Goal: Task Accomplishment & Management: Complete application form

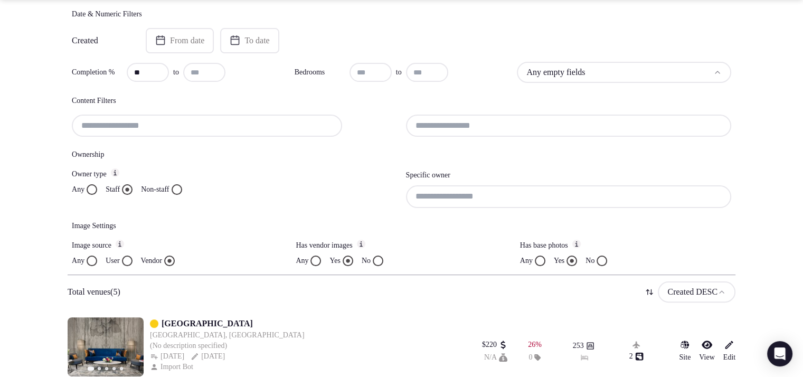
scroll to position [218, 0]
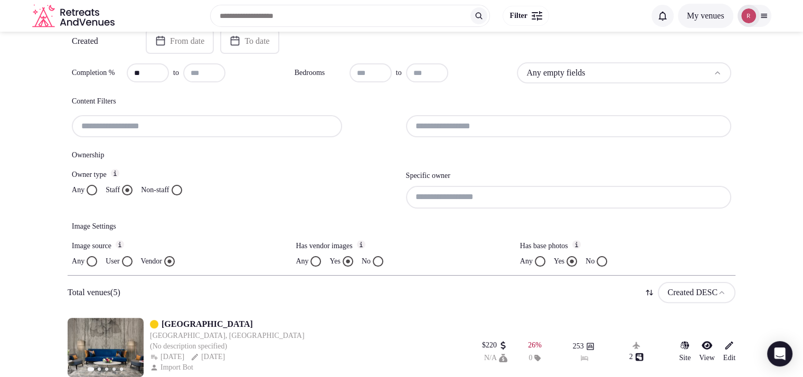
click at [528, 192] on input at bounding box center [569, 197] width 326 height 22
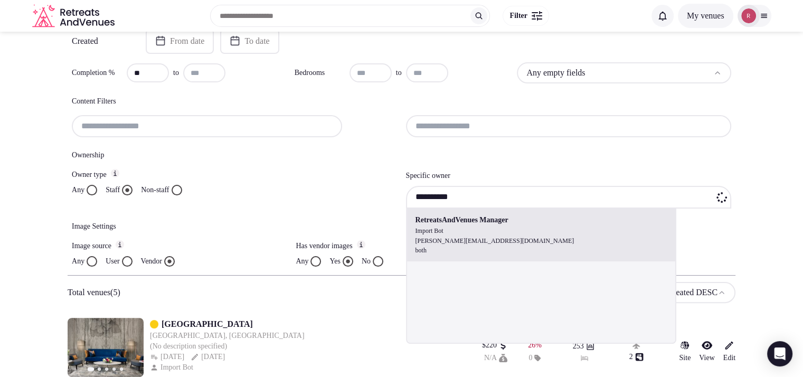
type input "**********"
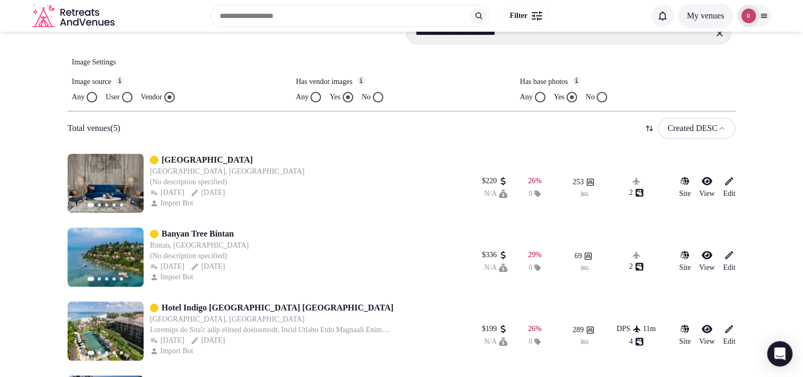
scroll to position [52, 0]
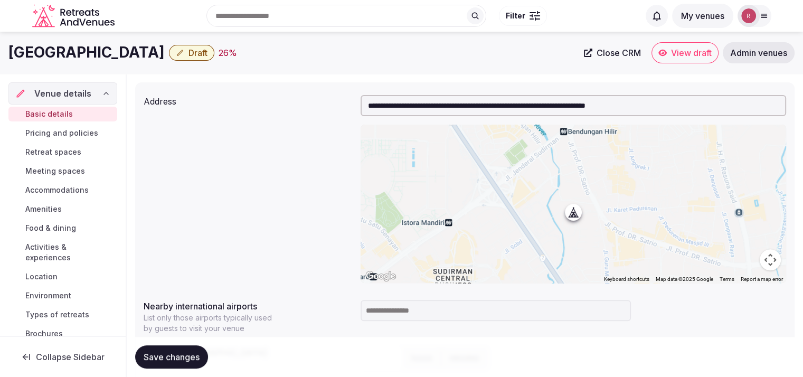
scroll to position [221, 0]
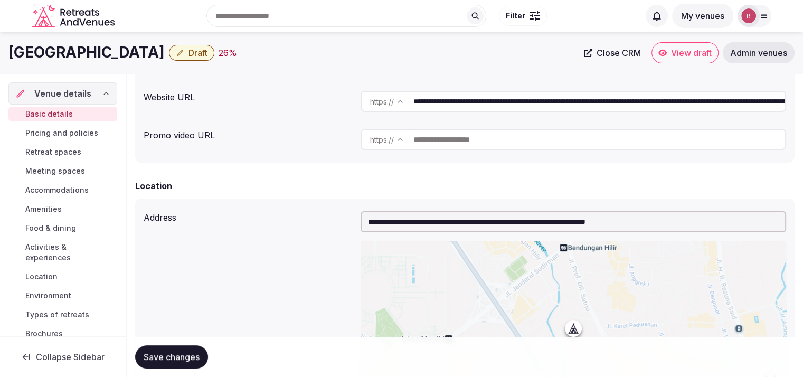
click at [473, 102] on input "**********" at bounding box center [599, 101] width 372 height 21
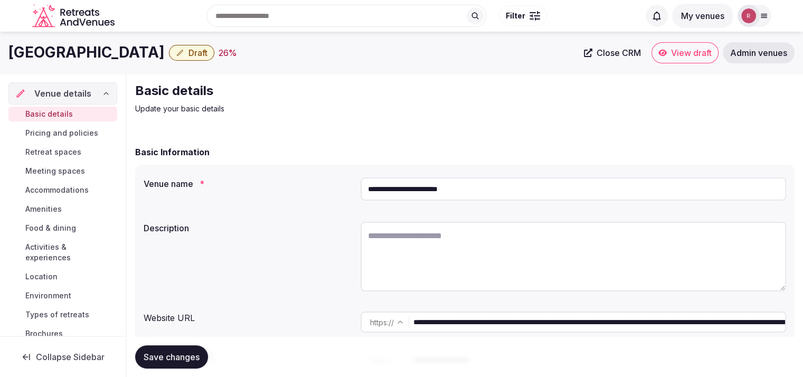
click at [429, 188] on input "**********" at bounding box center [574, 188] width 426 height 23
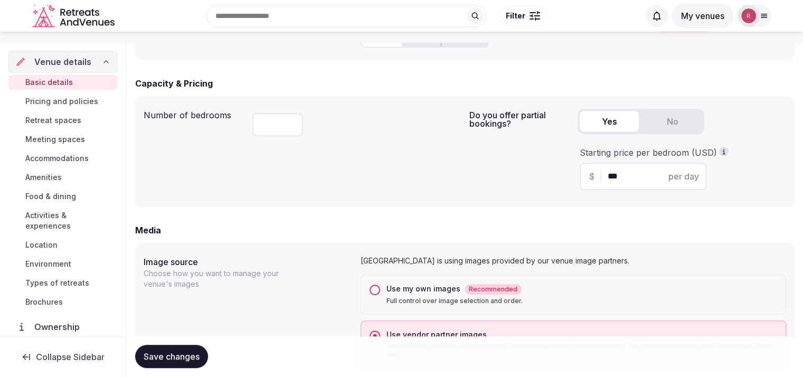
scroll to position [329, 0]
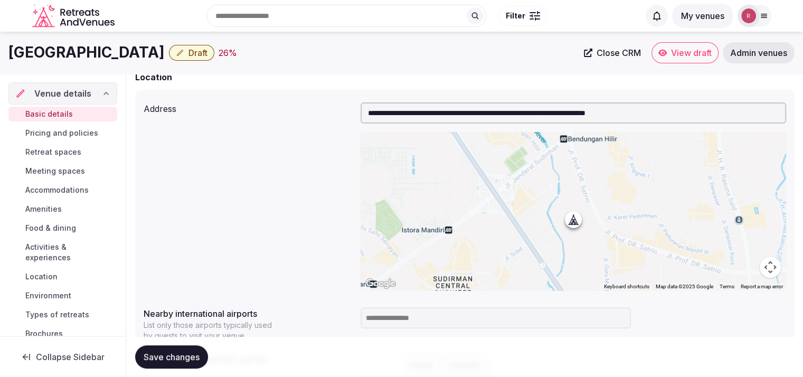
click at [492, 313] on input at bounding box center [496, 317] width 270 height 21
paste input "**********"
type input "**********"
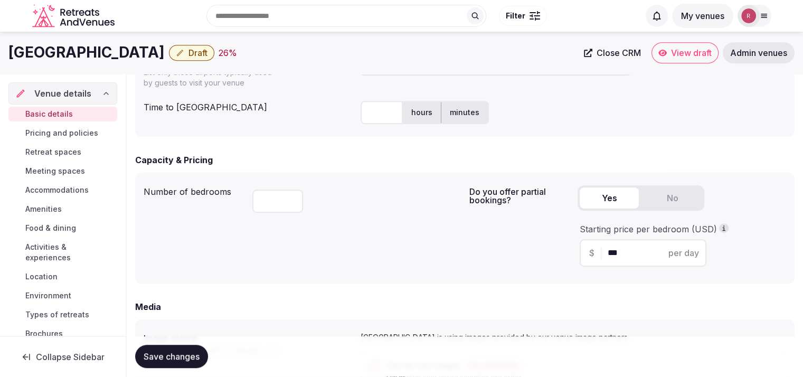
scroll to position [563, 0]
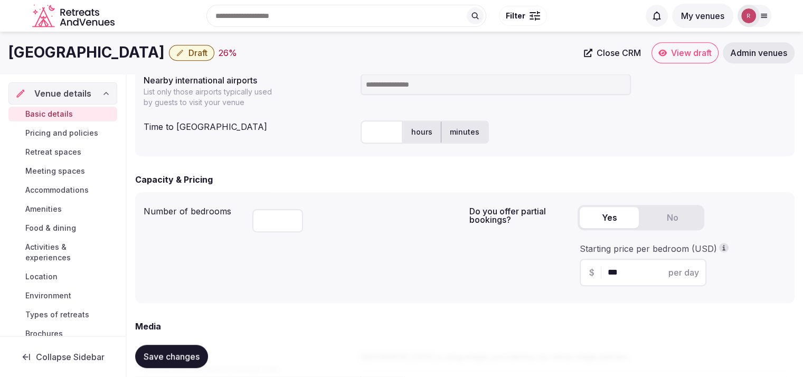
click at [364, 124] on input "text" at bounding box center [382, 131] width 42 height 23
type input "**"
click at [441, 88] on input at bounding box center [496, 84] width 270 height 21
paste input "**********"
type input "**********"
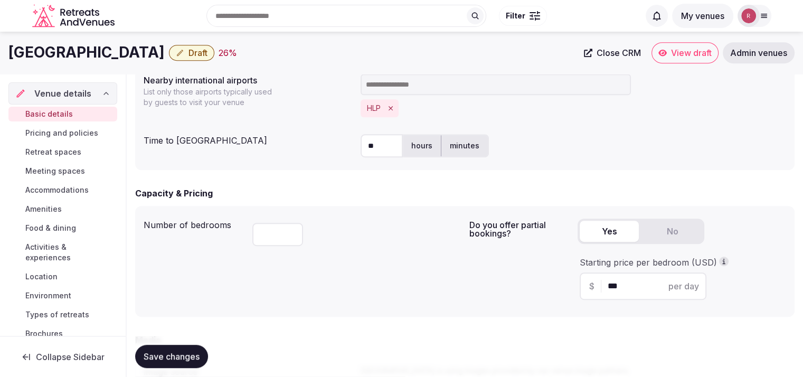
click at [167, 356] on span "Save changes" at bounding box center [172, 357] width 56 height 11
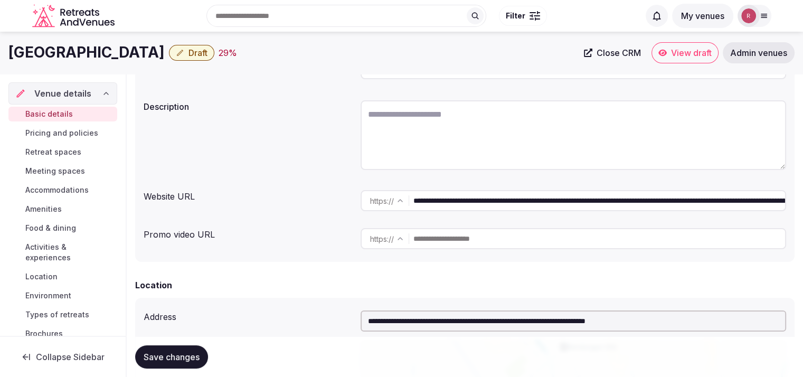
scroll to position [95, 0]
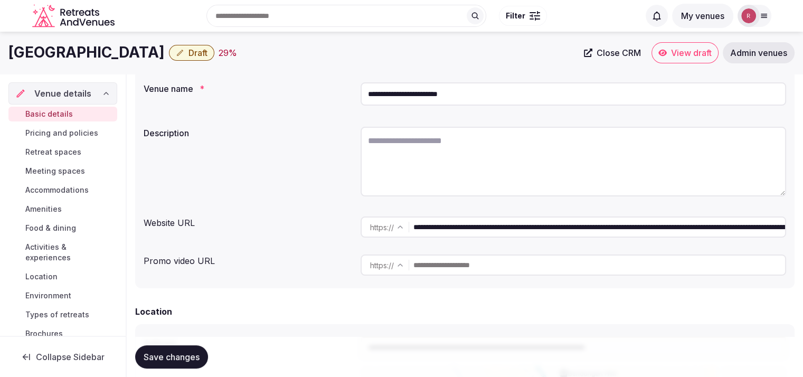
click at [547, 145] on textarea at bounding box center [574, 162] width 426 height 70
paste textarea "**********"
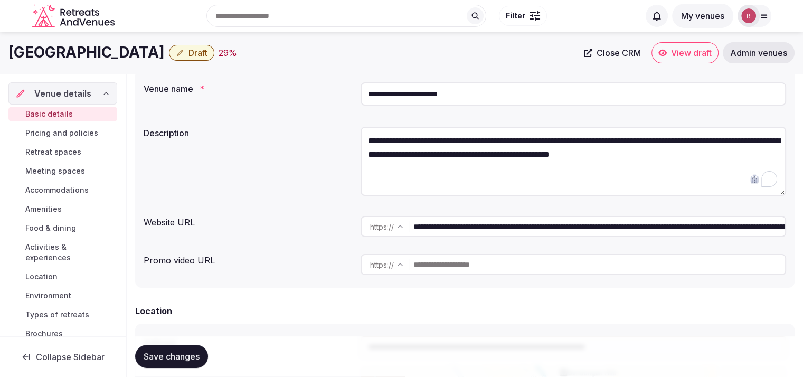
type textarea "**********"
click at [163, 353] on span "Save changes" at bounding box center [172, 357] width 56 height 11
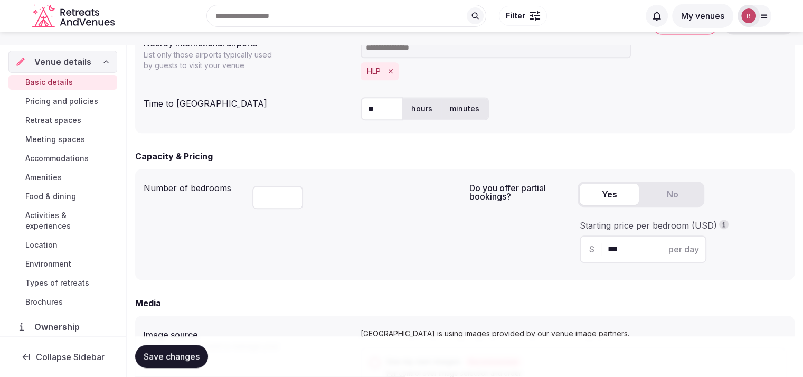
scroll to position [387, 0]
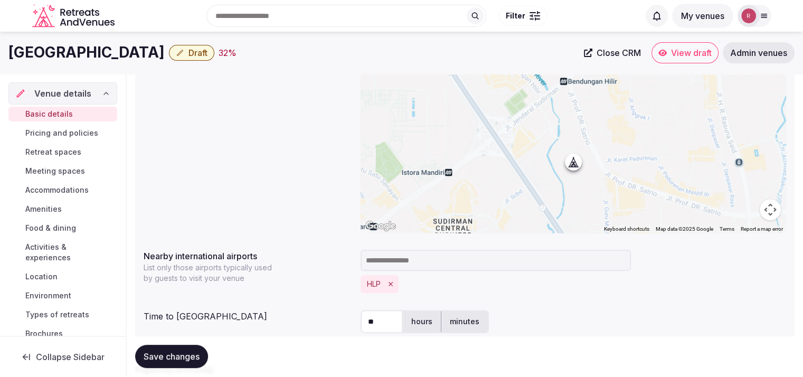
drag, startPoint x: 210, startPoint y: 53, endPoint x: 13, endPoint y: 40, distance: 197.9
click at [13, 40] on div "Citadines Sudirman Jakarta Draft 32 % Close CRM View draft Admin venues" at bounding box center [401, 53] width 803 height 42
copy h1 "Citadines Sudirman Jakarta"
click at [633, 57] on span "Close CRM" at bounding box center [619, 53] width 44 height 11
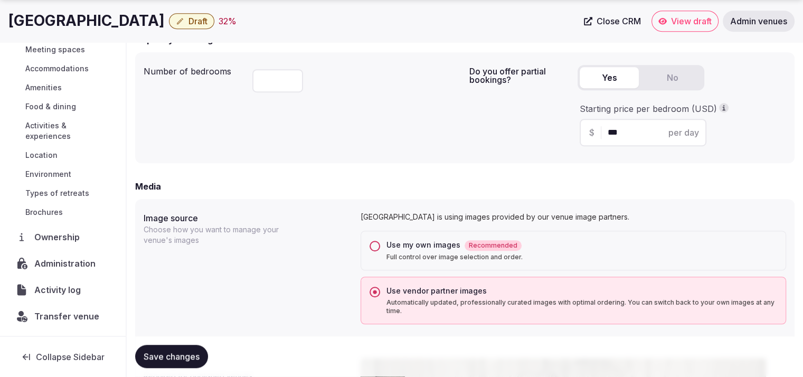
scroll to position [89, 0]
click at [60, 240] on span "Ownership" at bounding box center [59, 238] width 50 height 13
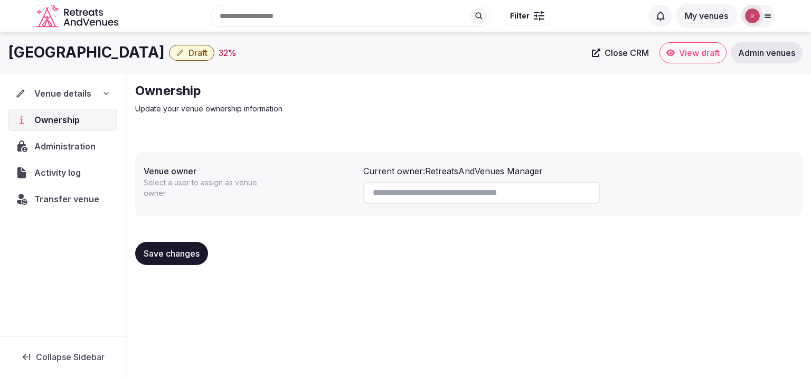
click at [63, 140] on span "Administration" at bounding box center [66, 146] width 65 height 13
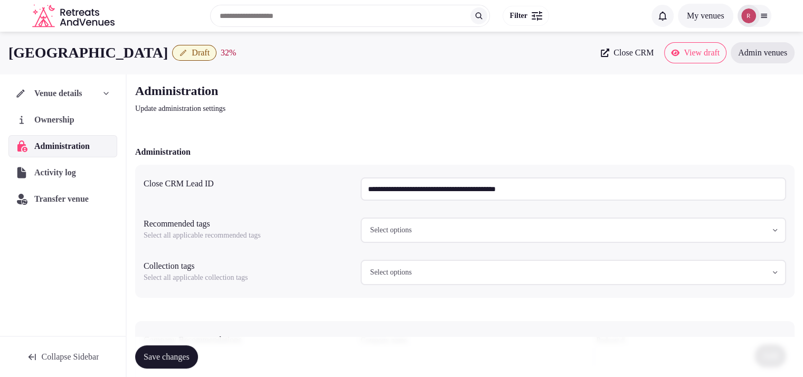
click at [384, 192] on input "**********" at bounding box center [574, 188] width 426 height 23
click at [525, 110] on div "Administration Update administration settings" at bounding box center [465, 98] width 660 height 32
click at [79, 97] on span "Venue details" at bounding box center [58, 93] width 47 height 13
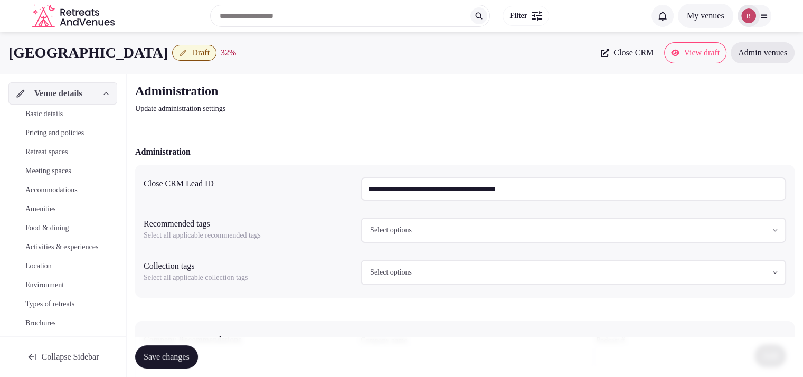
click at [62, 116] on span "Basic details" at bounding box center [43, 114] width 37 height 11
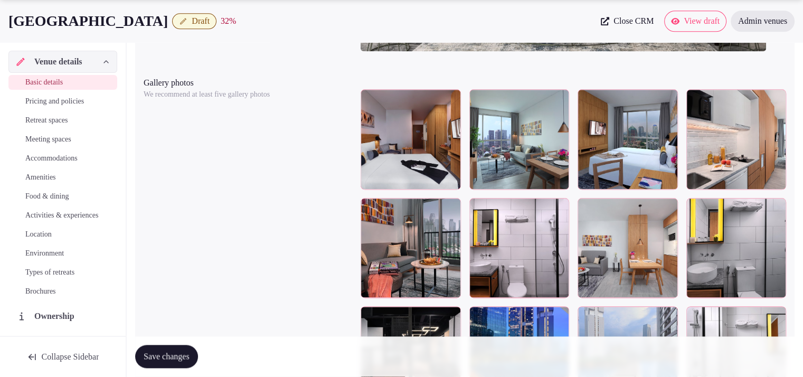
scroll to position [1255, 0]
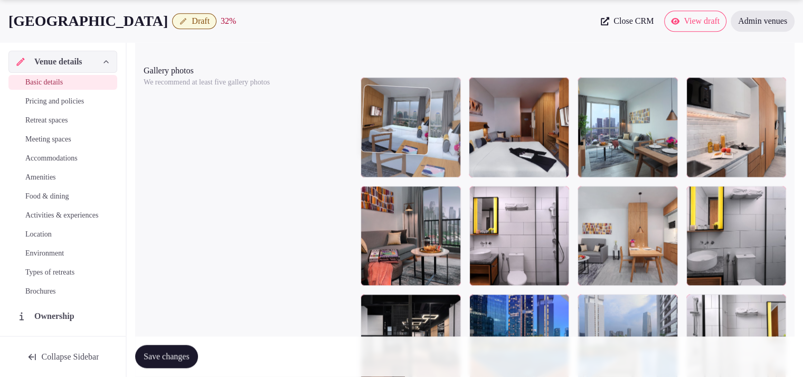
drag, startPoint x: 656, startPoint y: 170, endPoint x: 479, endPoint y: 171, distance: 176.9
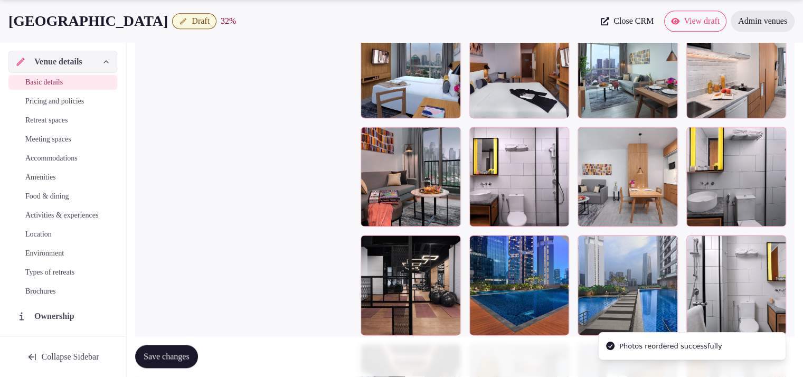
scroll to position [1353, 0]
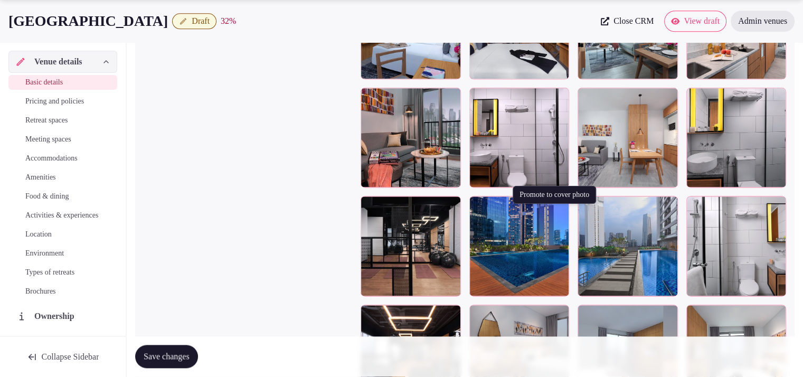
click at [557, 211] on icon "button" at bounding box center [558, 206] width 8 height 8
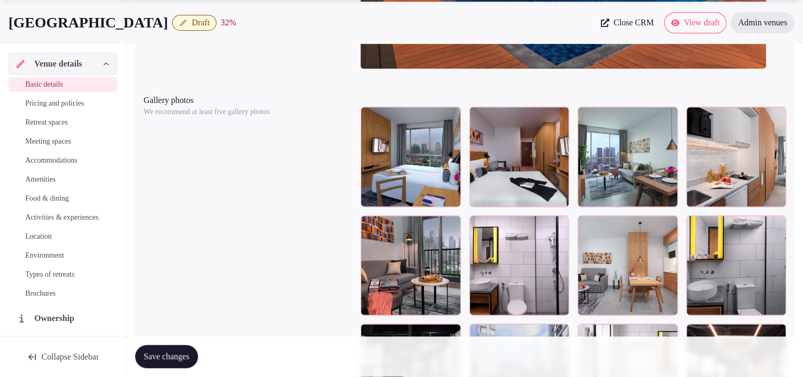
scroll to position [1253, 0]
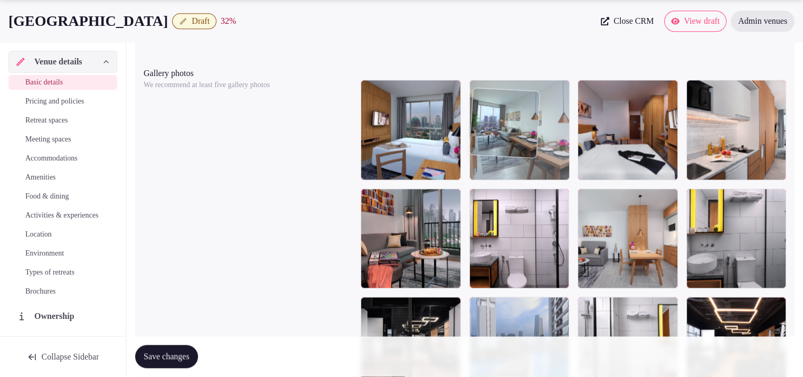
drag, startPoint x: 653, startPoint y: 167, endPoint x: 594, endPoint y: 166, distance: 58.6
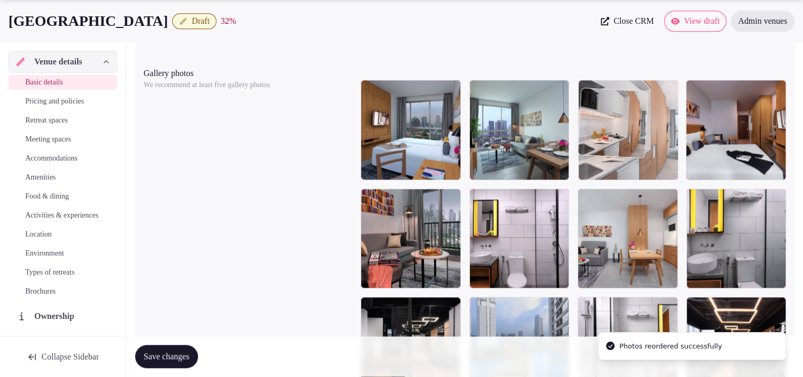
drag, startPoint x: 672, startPoint y: 168, endPoint x: 663, endPoint y: 173, distance: 10.4
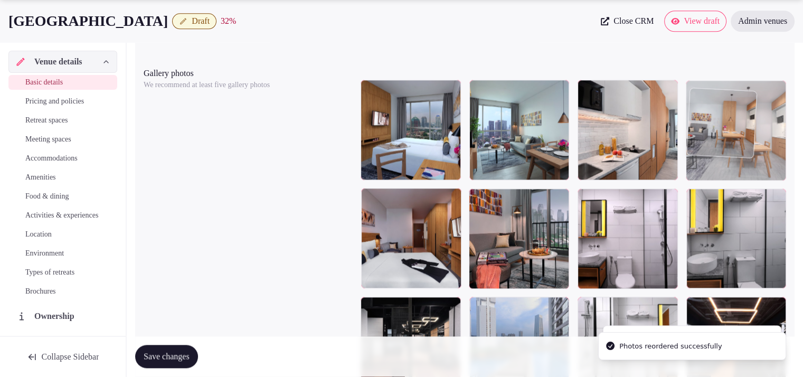
drag, startPoint x: 647, startPoint y: 235, endPoint x: 728, endPoint y: 179, distance: 97.9
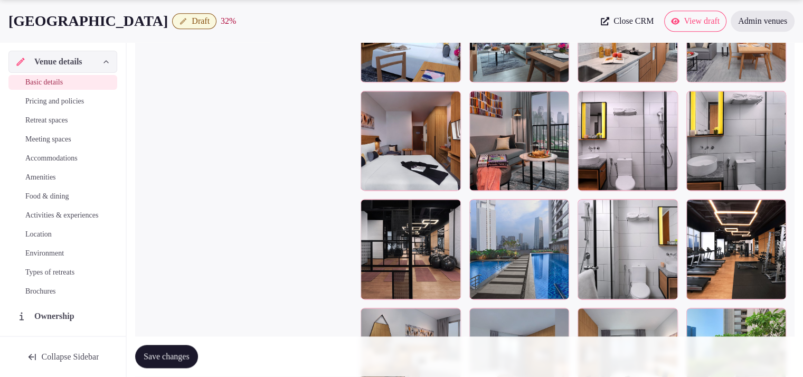
scroll to position [1365, 0]
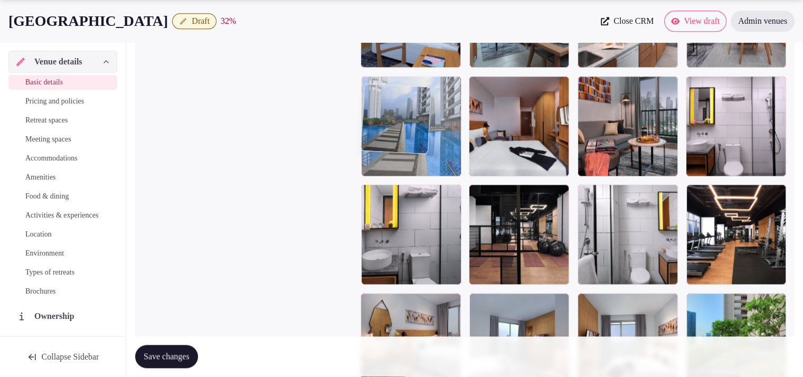
drag, startPoint x: 528, startPoint y: 249, endPoint x: 458, endPoint y: 179, distance: 98.6
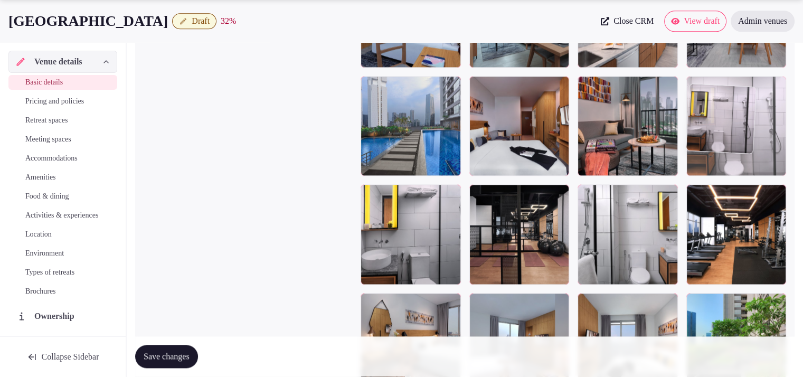
drag, startPoint x: 750, startPoint y: 155, endPoint x: 750, endPoint y: 177, distance: 22.2
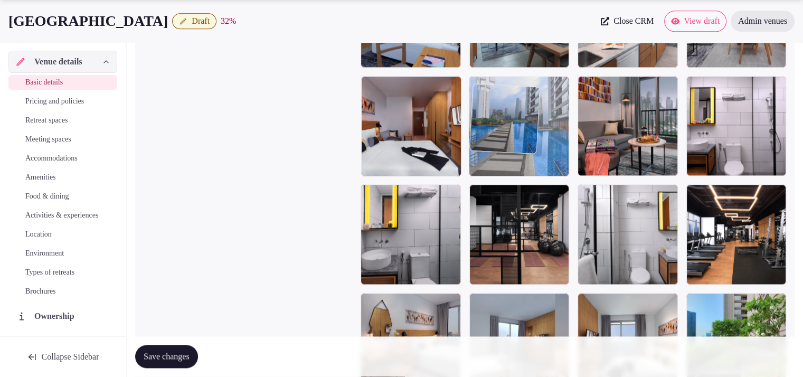
drag, startPoint x: 444, startPoint y: 151, endPoint x: 536, endPoint y: 164, distance: 93.3
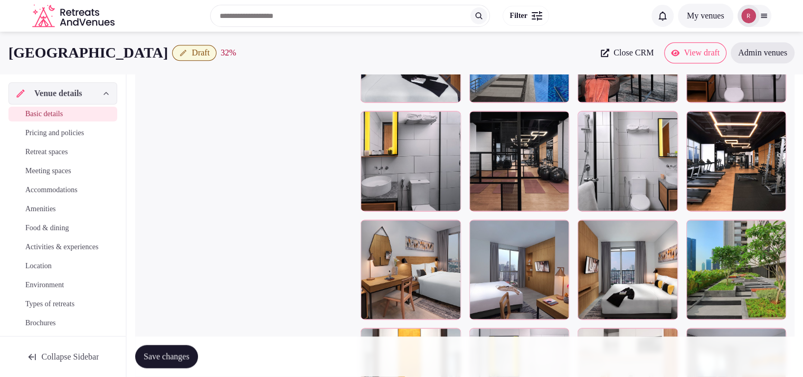
scroll to position [1434, 0]
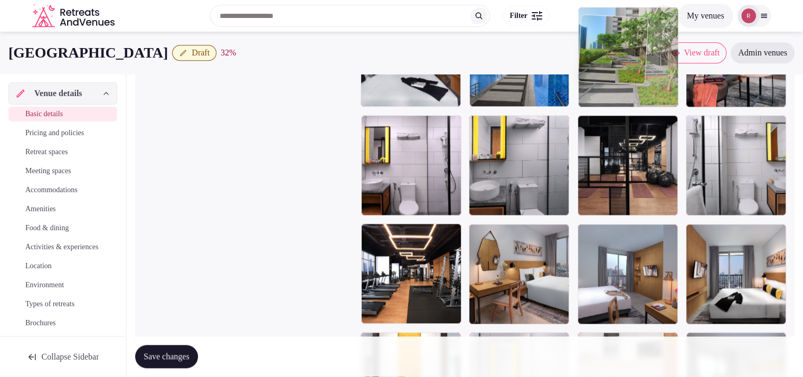
drag, startPoint x: 752, startPoint y: 297, endPoint x: 657, endPoint y: 113, distance: 207.4
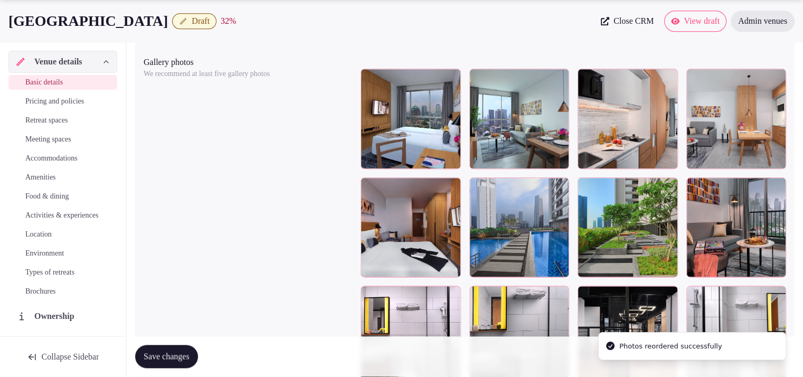
scroll to position [1276, 0]
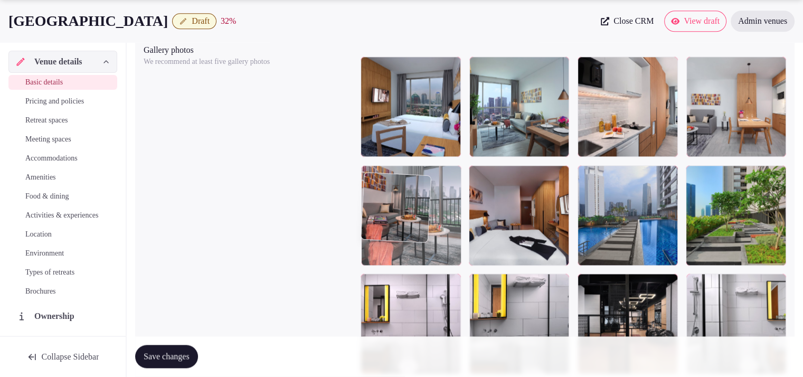
drag, startPoint x: 744, startPoint y: 248, endPoint x: 465, endPoint y: 262, distance: 279.7
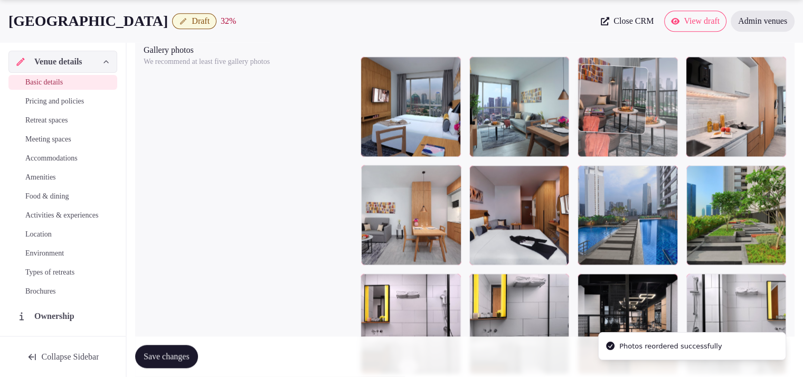
drag, startPoint x: 521, startPoint y: 214, endPoint x: 688, endPoint y: 134, distance: 185.2
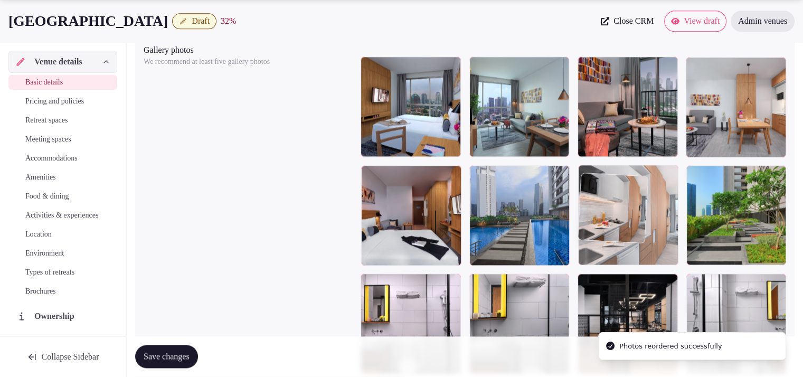
drag, startPoint x: 731, startPoint y: 134, endPoint x: 654, endPoint y: 234, distance: 126.5
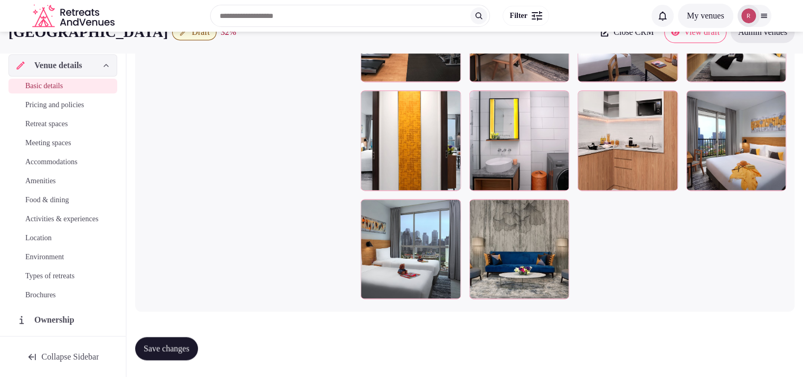
scroll to position [1630, 0]
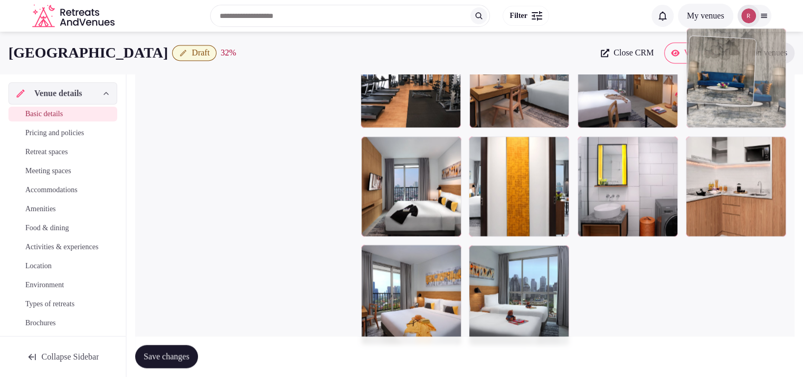
drag, startPoint x: 571, startPoint y: 272, endPoint x: 743, endPoint y: 133, distance: 221.5
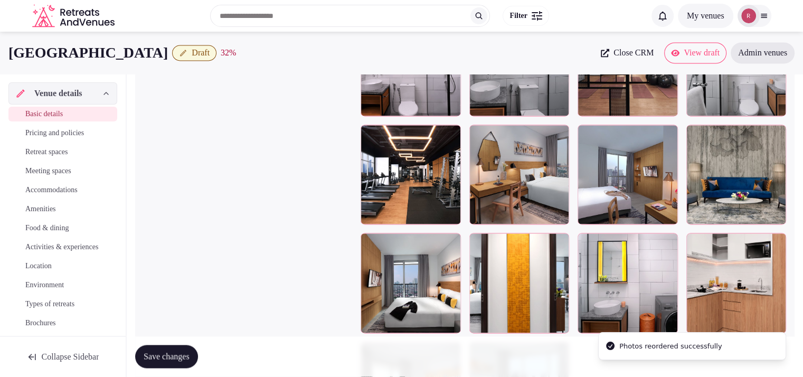
scroll to position [1426, 0]
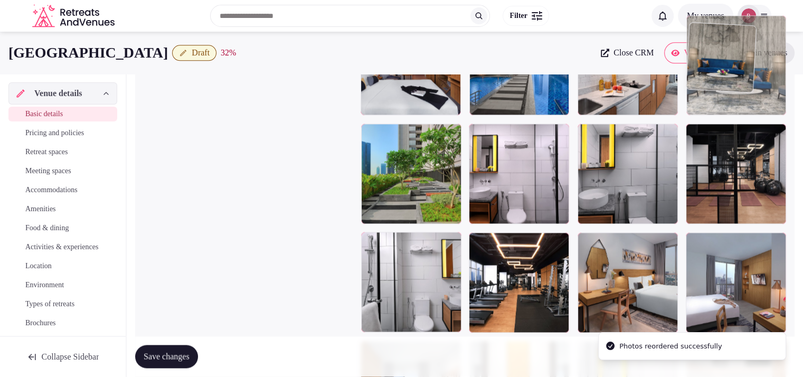
drag, startPoint x: 745, startPoint y: 278, endPoint x: 760, endPoint y: 115, distance: 164.5
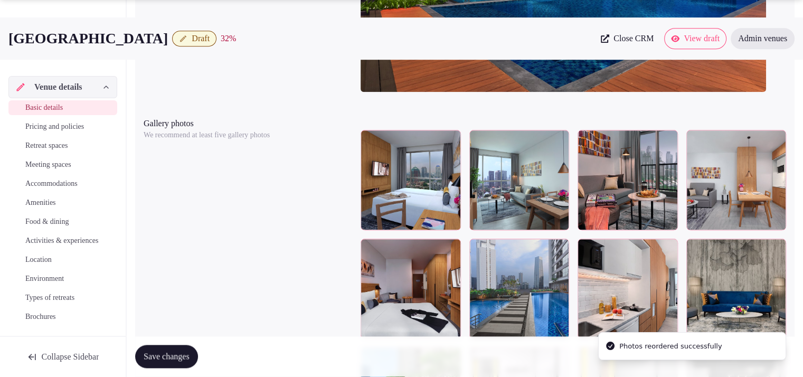
scroll to position [1278, 0]
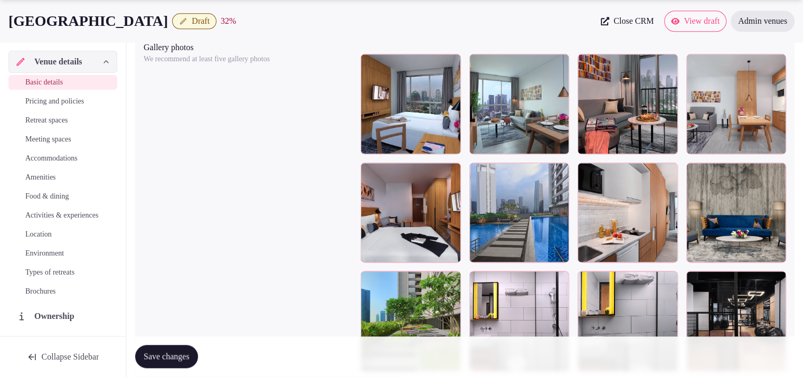
click at [730, 240] on div at bounding box center [736, 213] width 100 height 100
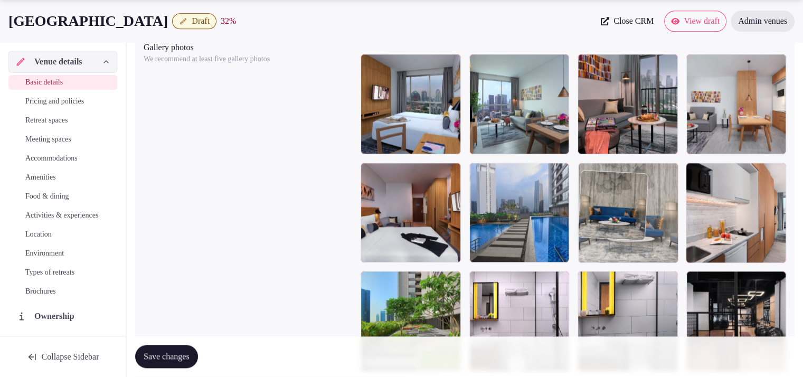
drag, startPoint x: 730, startPoint y: 240, endPoint x: 675, endPoint y: 246, distance: 55.7
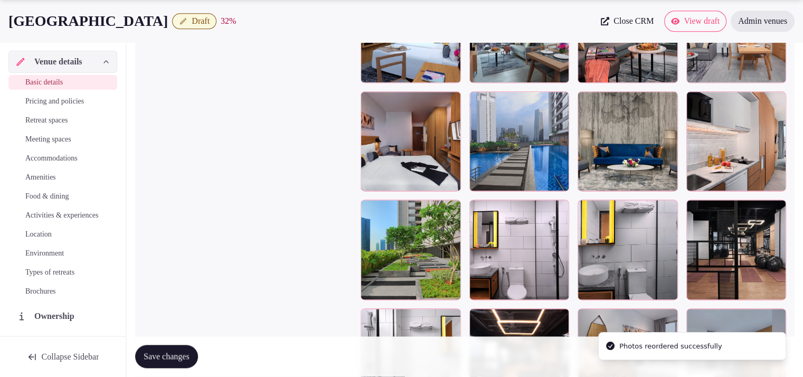
scroll to position [1360, 0]
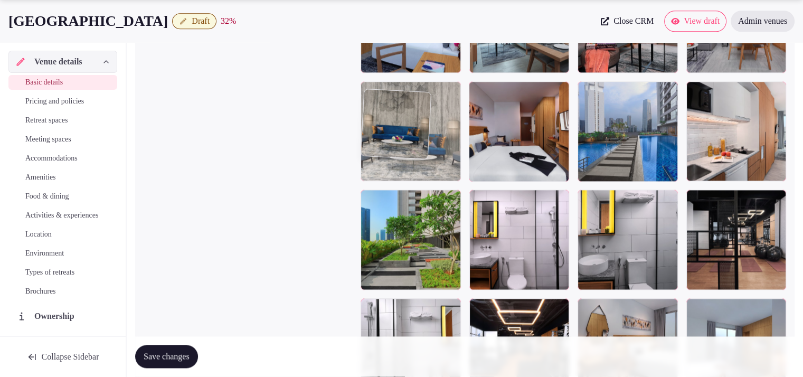
drag, startPoint x: 619, startPoint y: 170, endPoint x: 441, endPoint y: 181, distance: 178.8
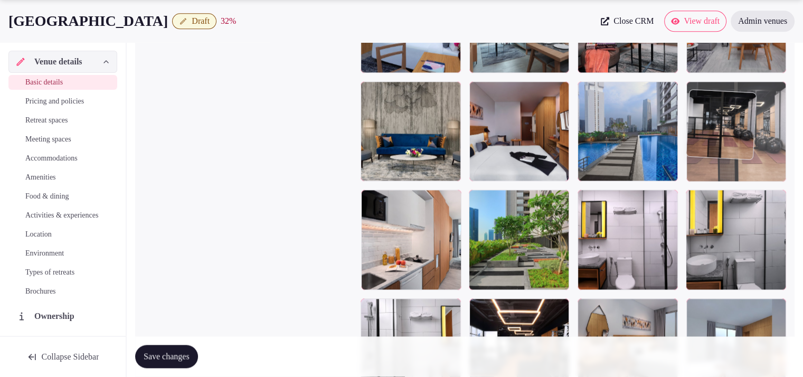
drag, startPoint x: 731, startPoint y: 232, endPoint x: 730, endPoint y: 178, distance: 54.4
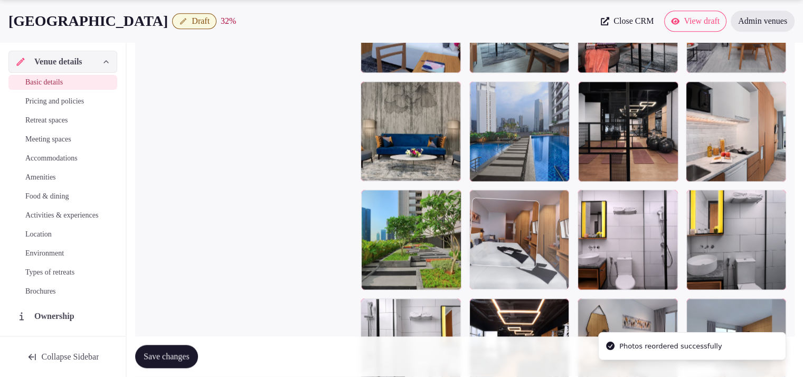
drag, startPoint x: 545, startPoint y: 156, endPoint x: 550, endPoint y: 259, distance: 103.1
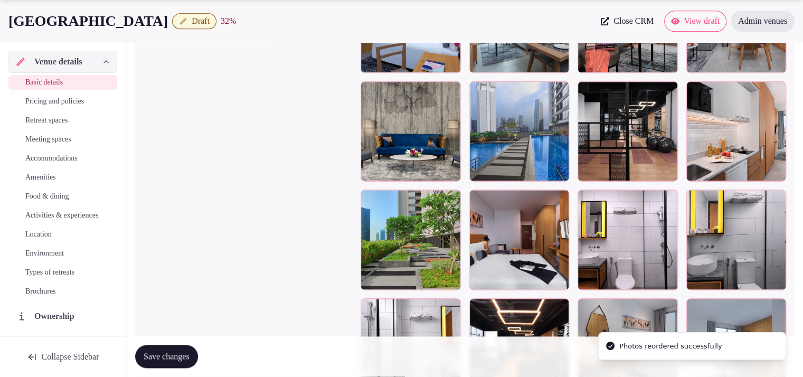
click at [190, 356] on span "Save changes" at bounding box center [167, 357] width 46 height 11
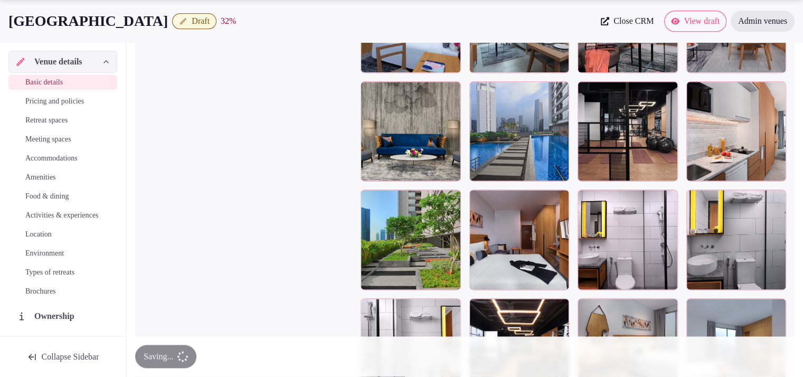
scroll to position [1030, 0]
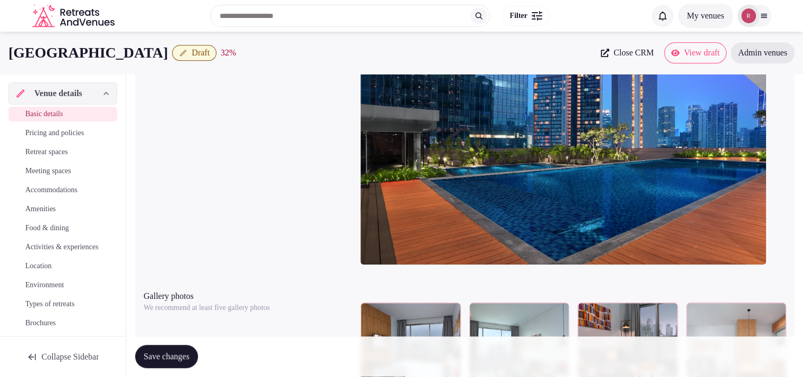
click at [210, 49] on span "Draft" at bounding box center [201, 53] width 18 height 11
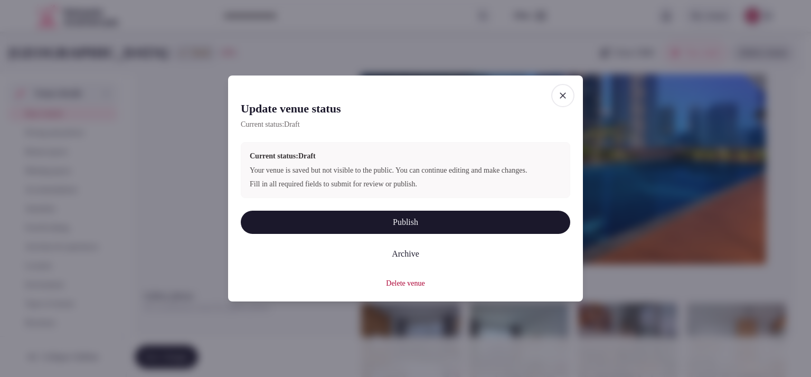
click at [403, 221] on button "Publish" at bounding box center [405, 222] width 329 height 23
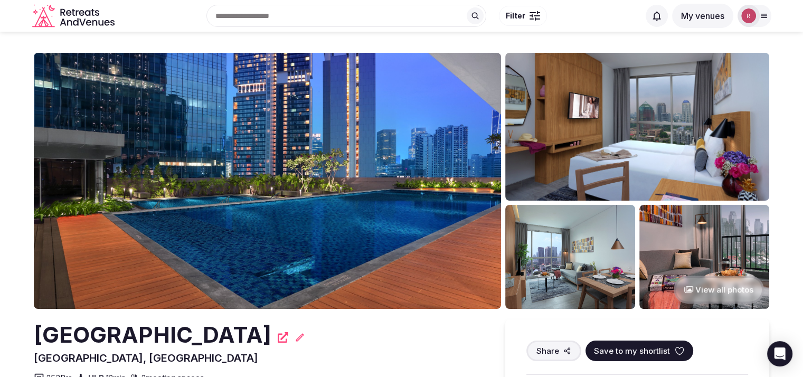
drag, startPoint x: 811, startPoint y: 44, endPoint x: 805, endPoint y: 1, distance: 43.7
click at [803, 1] on html "Search Popular Destinations Toscana, Italy Riviera Maya, Mexico Indonesia, Bali…" at bounding box center [401, 188] width 803 height 377
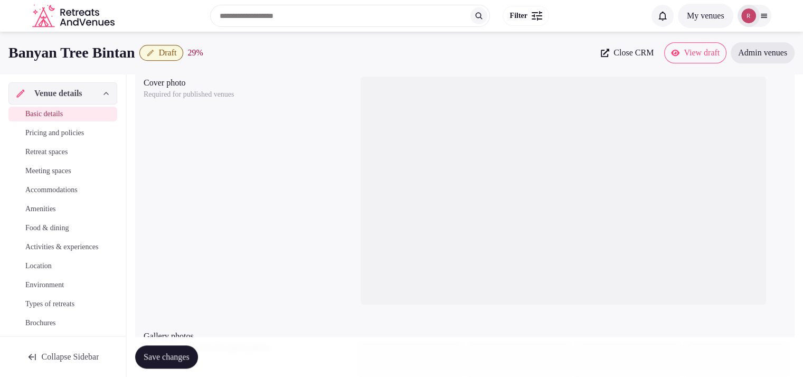
scroll to position [1209, 0]
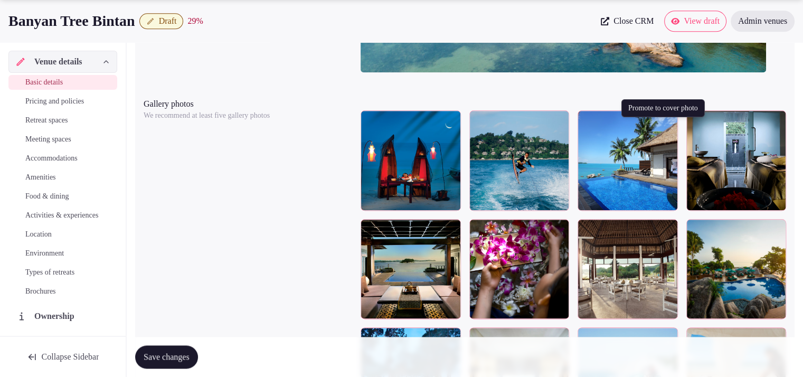
click at [666, 125] on icon "button" at bounding box center [667, 121] width 8 height 8
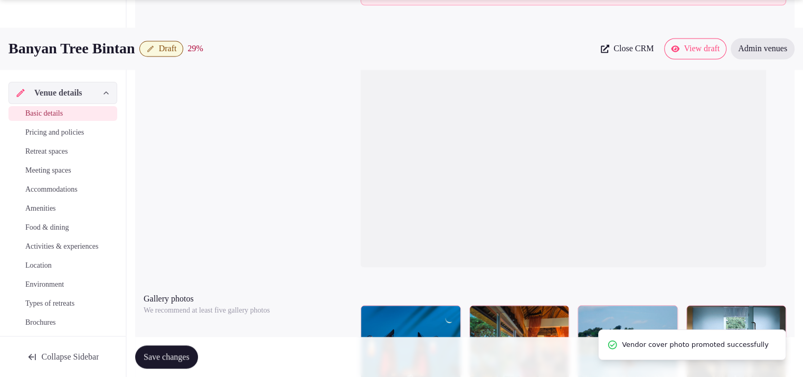
scroll to position [1217, 0]
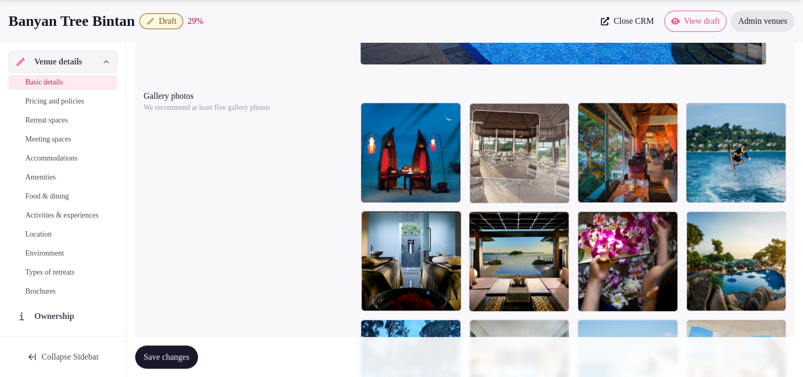
drag, startPoint x: 615, startPoint y: 258, endPoint x: 551, endPoint y: 180, distance: 100.5
click at [552, 180] on body "**********" at bounding box center [401, 183] width 803 height 2800
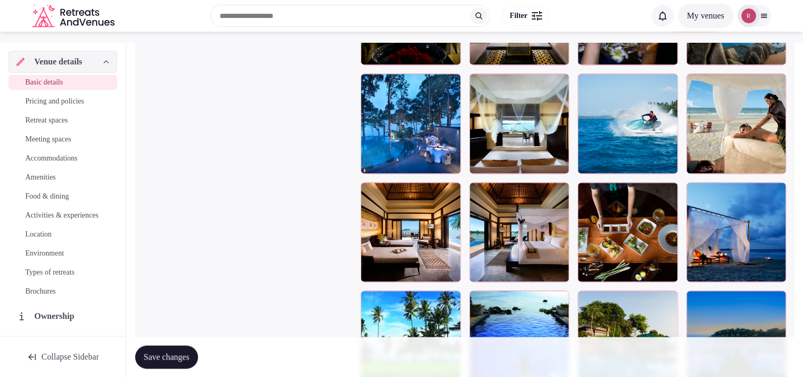
scroll to position [1433, 0]
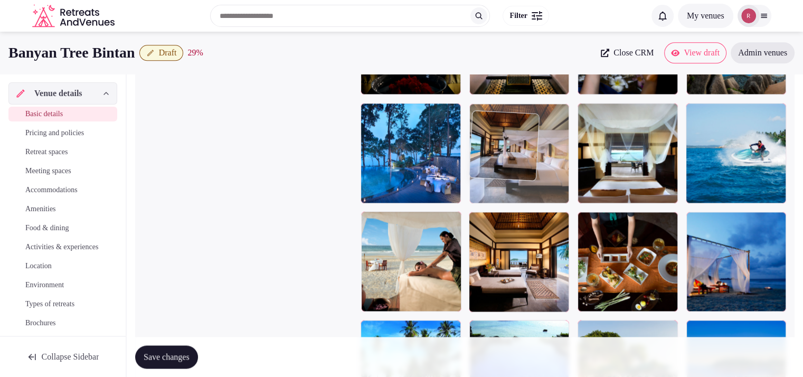
drag, startPoint x: 553, startPoint y: 268, endPoint x: 553, endPoint y: 159, distance: 108.8
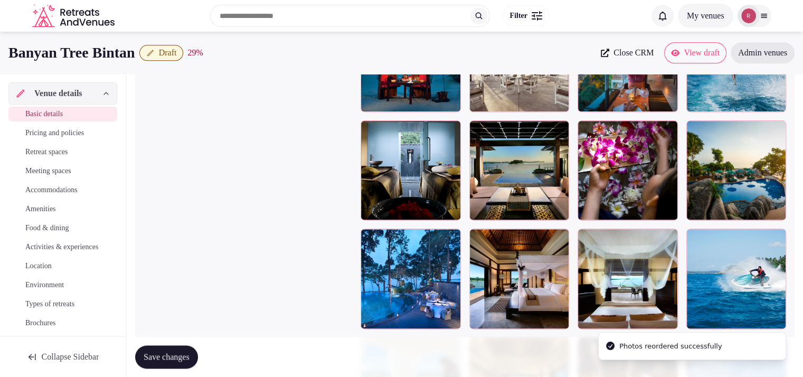
scroll to position [1245, 0]
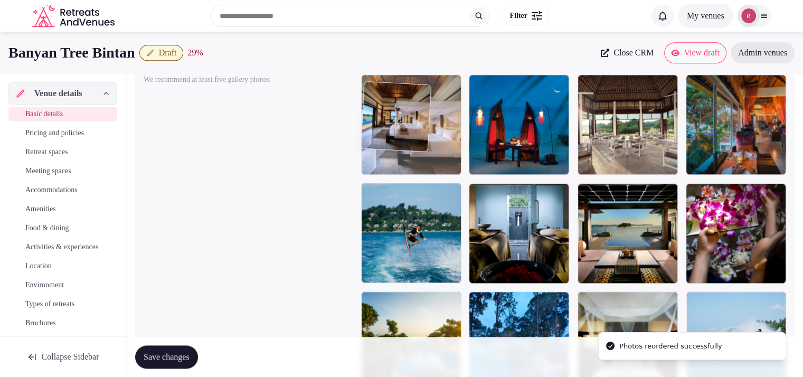
drag, startPoint x: 544, startPoint y: 322, endPoint x: 446, endPoint y: 133, distance: 213.0
click at [432, 121] on body "**********" at bounding box center [401, 155] width 803 height 2800
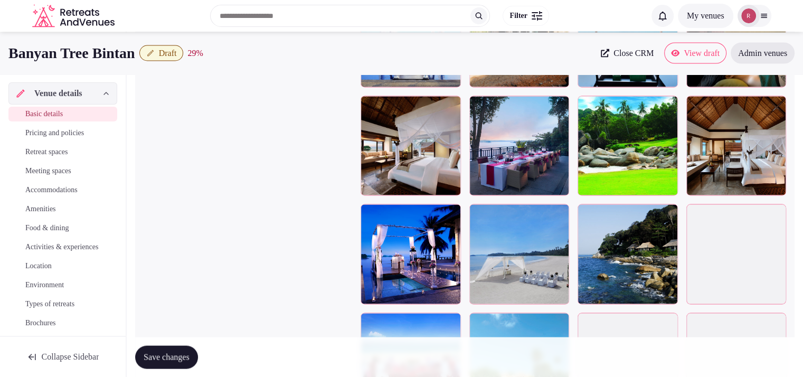
scroll to position [1956, 0]
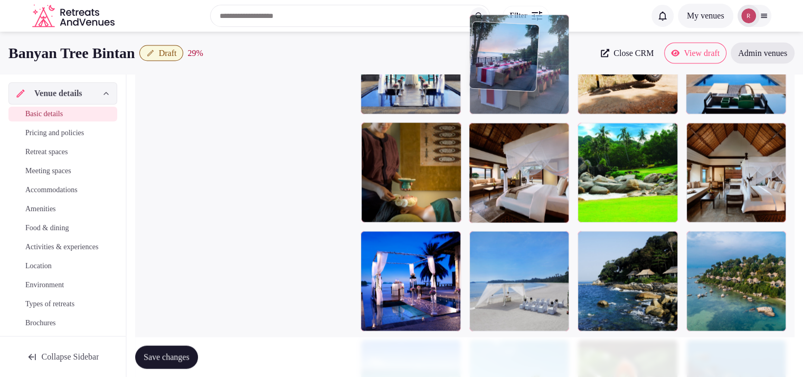
drag, startPoint x: 538, startPoint y: 202, endPoint x: 607, endPoint y: 130, distance: 99.7
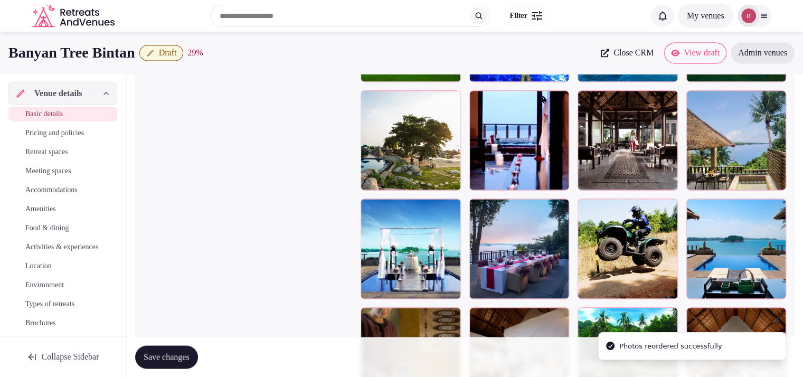
scroll to position [1721, 0]
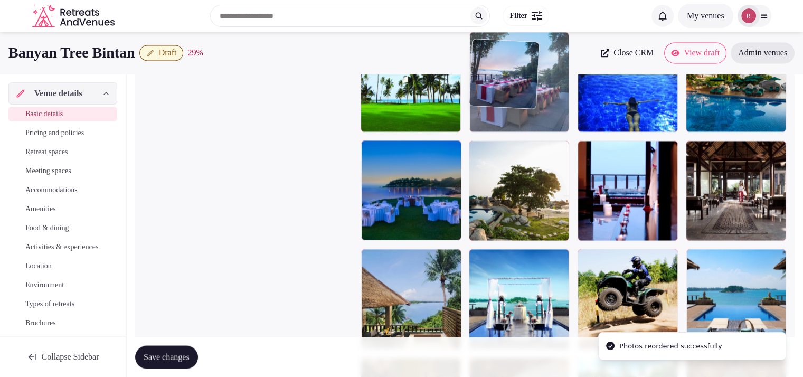
drag, startPoint x: 564, startPoint y: 281, endPoint x: 632, endPoint y: 109, distance: 185.1
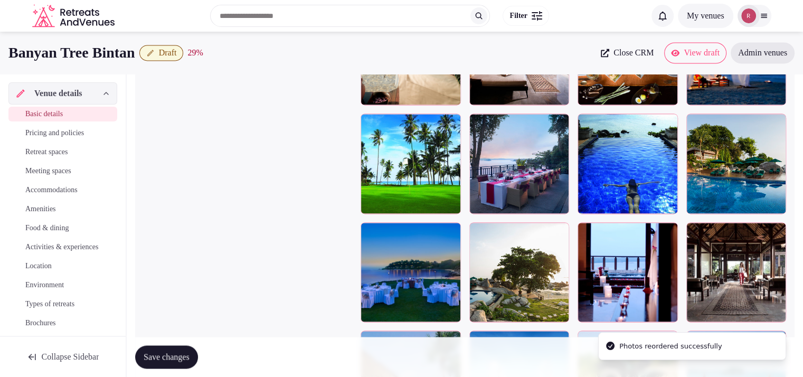
scroll to position [1527, 0]
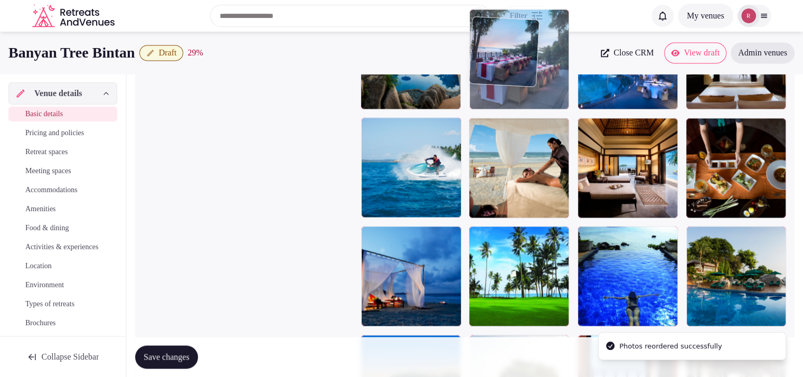
drag, startPoint x: 534, startPoint y: 270, endPoint x: 566, endPoint y: 117, distance: 156.4
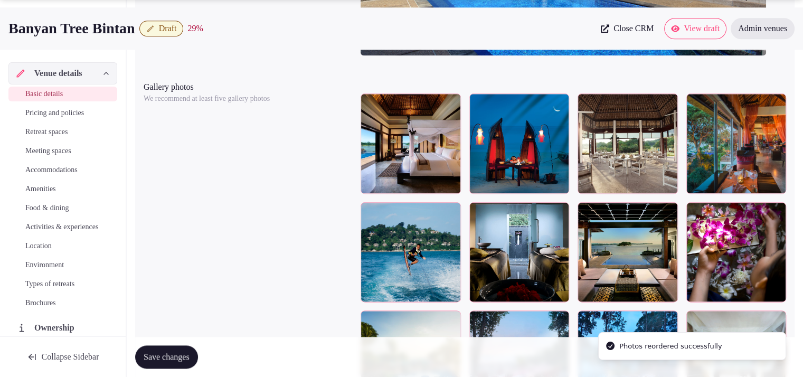
scroll to position [1315, 0]
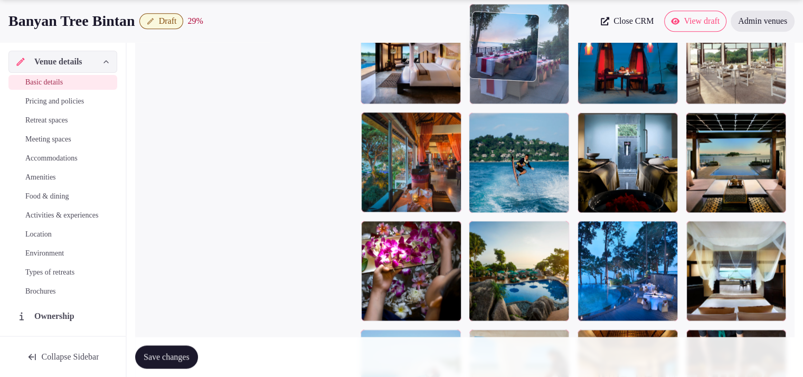
drag, startPoint x: 564, startPoint y: 180, endPoint x: 553, endPoint y: 107, distance: 73.6
click at [553, 107] on body "**********" at bounding box center [401, 85] width 803 height 2800
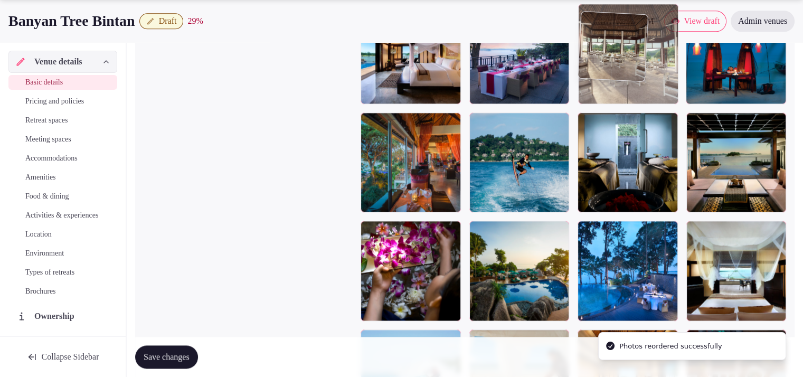
click at [680, 93] on body "**********" at bounding box center [401, 85] width 803 height 2800
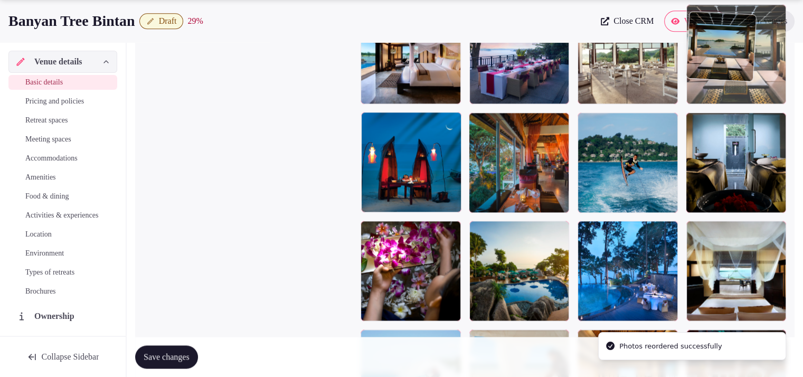
drag, startPoint x: 710, startPoint y: 158, endPoint x: 731, endPoint y: 89, distance: 72.7
click at [731, 89] on body "**********" at bounding box center [401, 85] width 803 height 2800
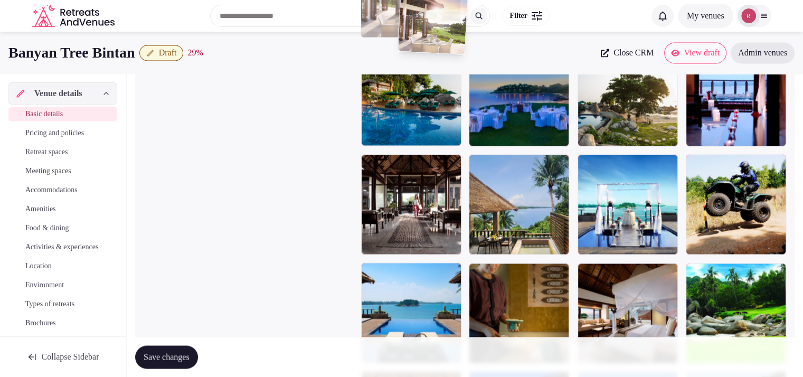
scroll to position [1815, 0]
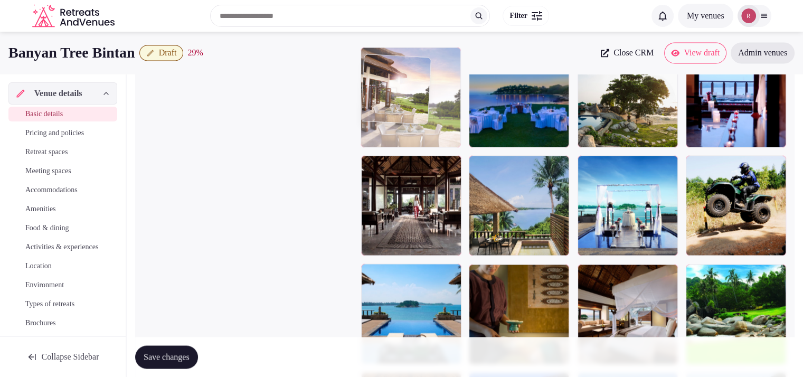
drag, startPoint x: 406, startPoint y: 205, endPoint x: 441, endPoint y: 178, distance: 44.9
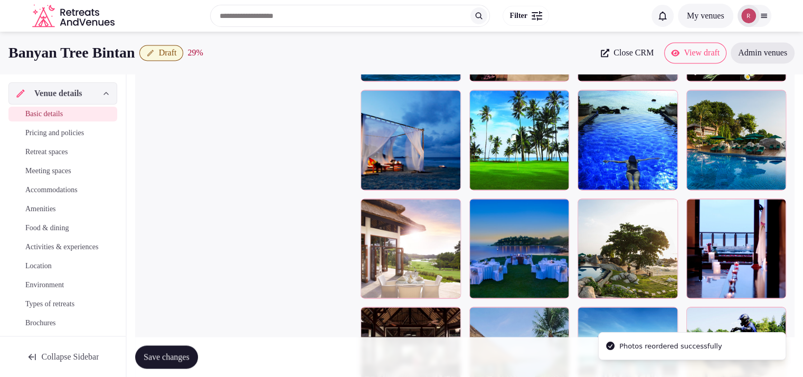
scroll to position [1614, 0]
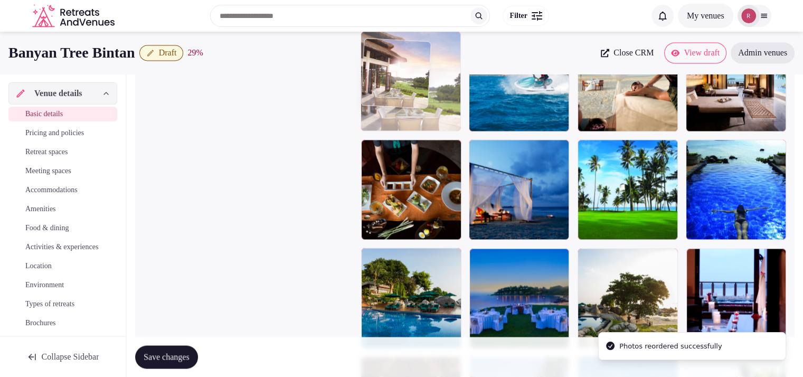
drag, startPoint x: 416, startPoint y: 279, endPoint x: 429, endPoint y: 143, distance: 136.9
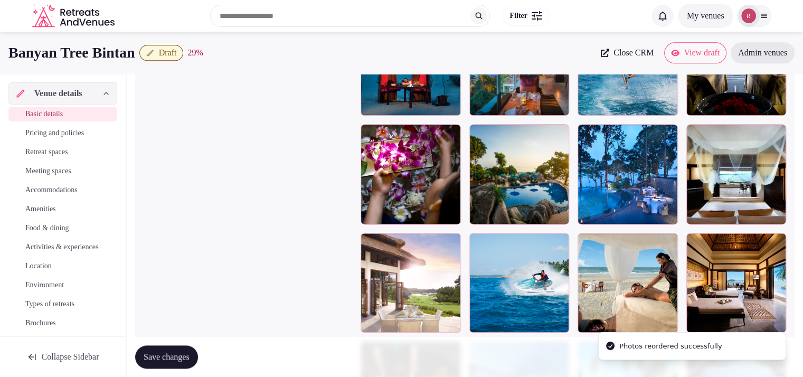
scroll to position [1395, 0]
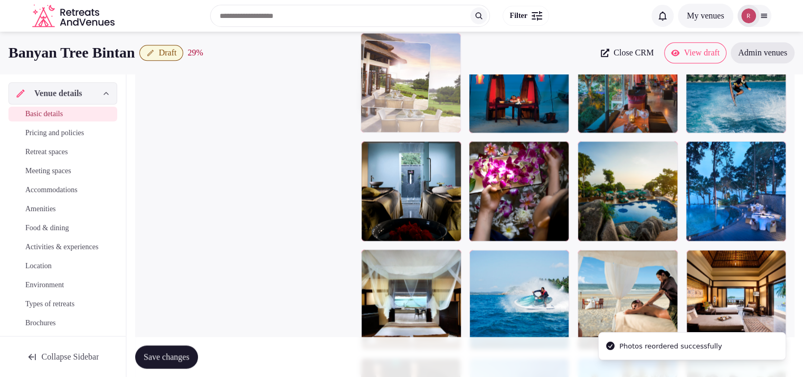
drag, startPoint x: 431, startPoint y: 293, endPoint x: 454, endPoint y: 134, distance: 160.6
click at [454, 134] on body "**********" at bounding box center [401, 5] width 803 height 2800
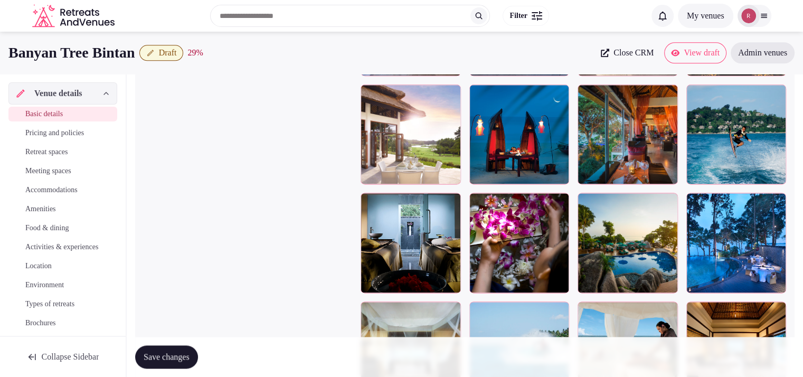
scroll to position [1337, 0]
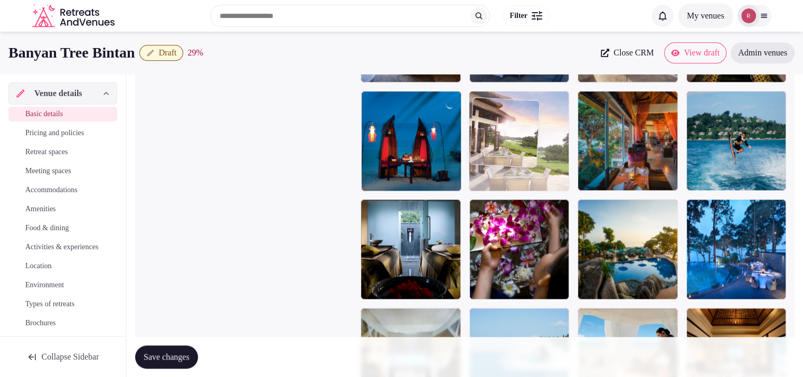
drag, startPoint x: 415, startPoint y: 176, endPoint x: 497, endPoint y: 184, distance: 83.3
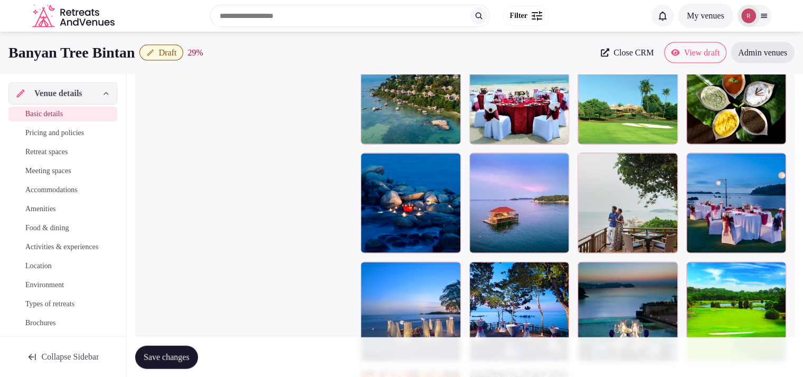
scroll to position [2247, 0]
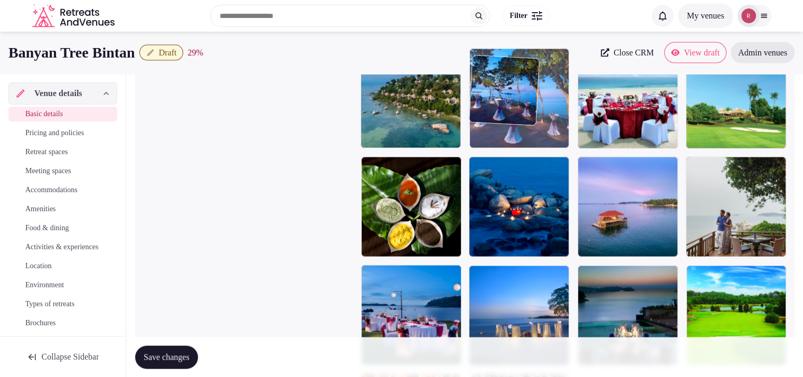
drag, startPoint x: 539, startPoint y: 314, endPoint x: 549, endPoint y: 149, distance: 165.1
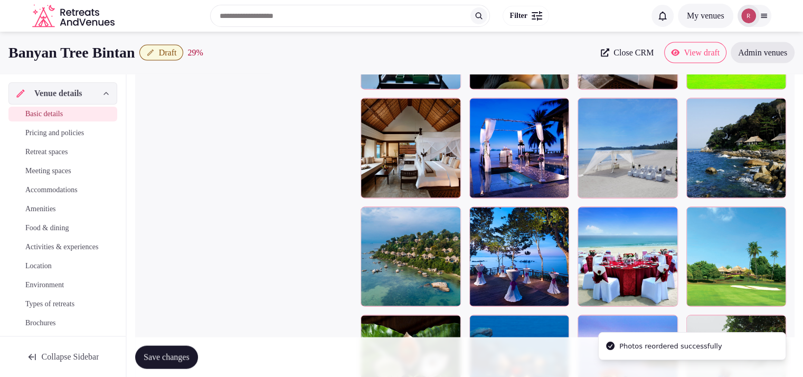
scroll to position [2053, 0]
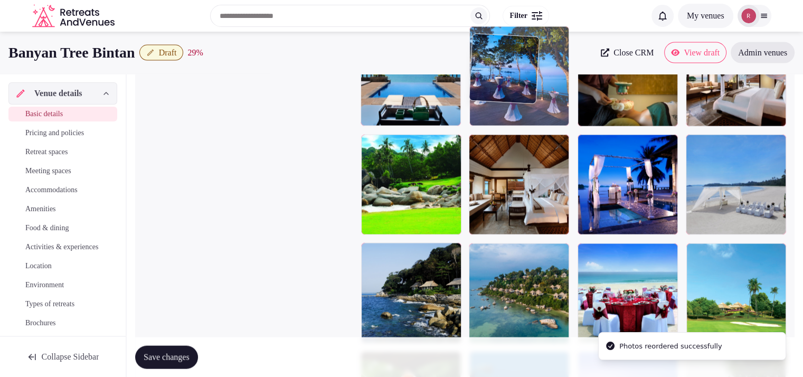
drag, startPoint x: 526, startPoint y: 225, endPoint x: 534, endPoint y: 125, distance: 100.6
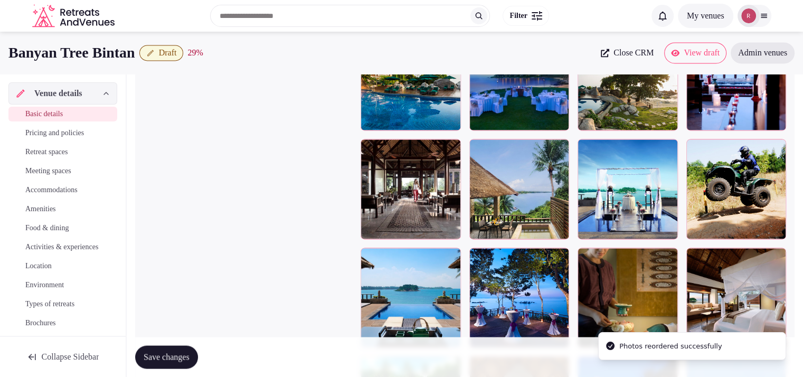
scroll to position [1824, 0]
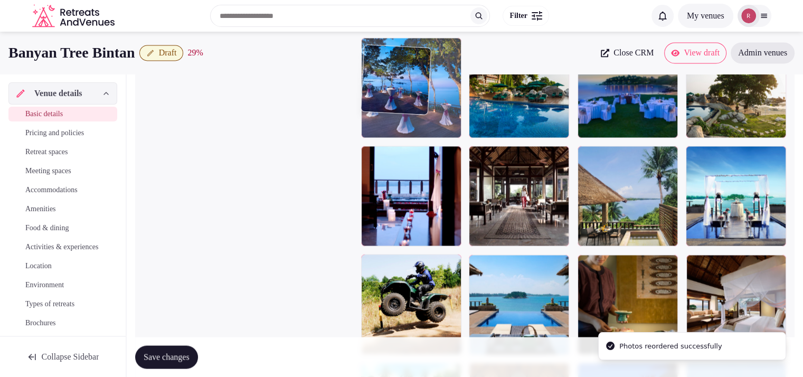
drag, startPoint x: 515, startPoint y: 235, endPoint x: 435, endPoint y: 137, distance: 126.5
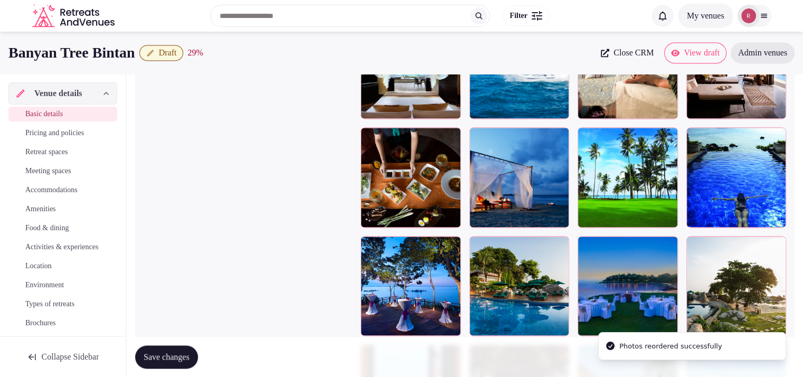
scroll to position [1609, 0]
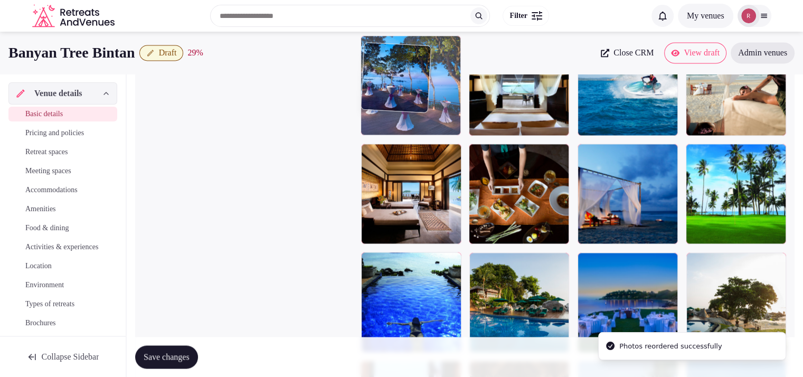
drag, startPoint x: 429, startPoint y: 305, endPoint x: 450, endPoint y: 135, distance: 170.8
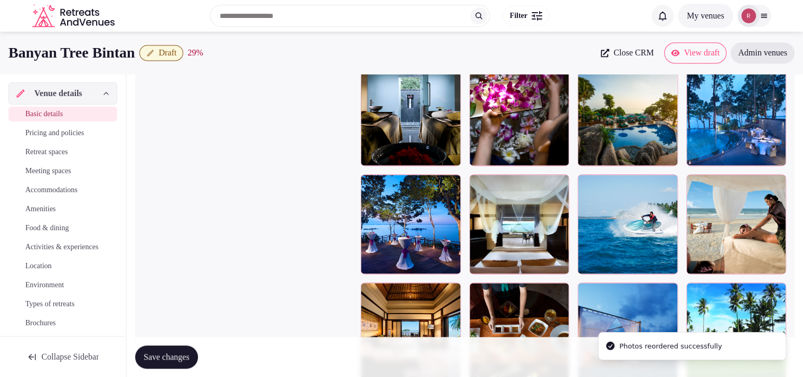
scroll to position [1408, 0]
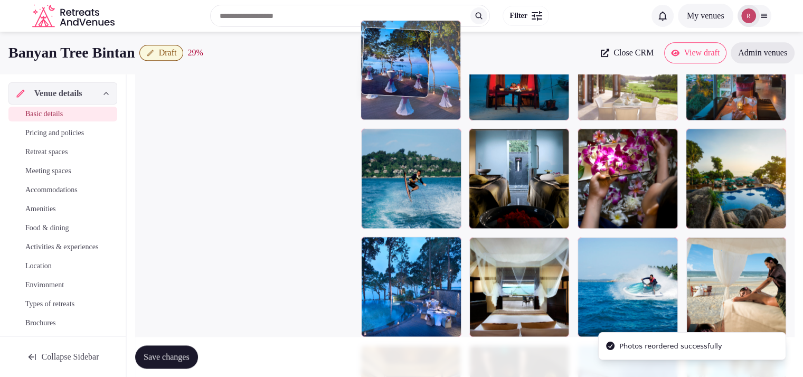
drag, startPoint x: 413, startPoint y: 274, endPoint x: 441, endPoint y: 118, distance: 158.9
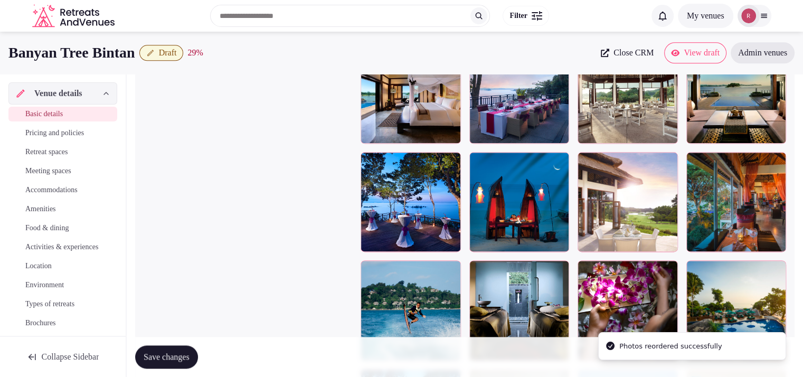
scroll to position [1223, 0]
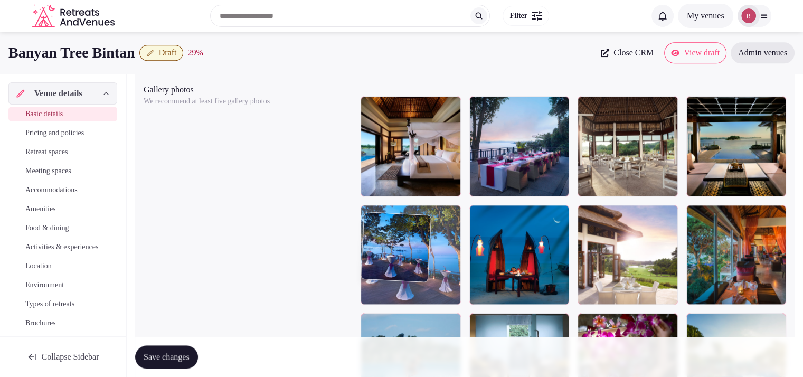
drag, startPoint x: 471, startPoint y: 259, endPoint x: 472, endPoint y: 274, distance: 14.8
click at [472, 274] on body "**********" at bounding box center [401, 177] width 803 height 2800
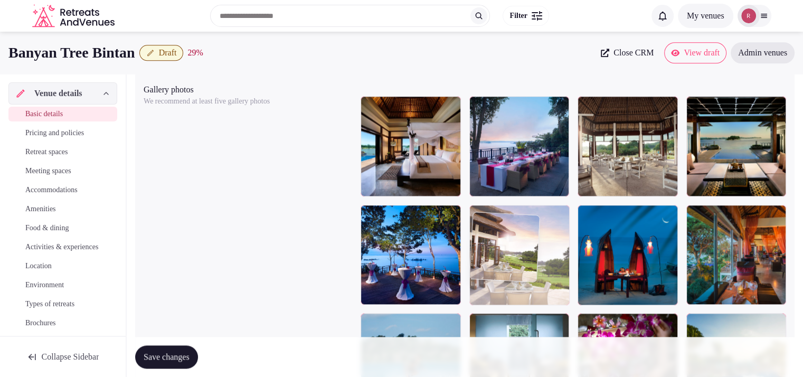
drag, startPoint x: 623, startPoint y: 290, endPoint x: 528, endPoint y: 297, distance: 95.3
click at [528, 297] on body "**********" at bounding box center [401, 177] width 803 height 2800
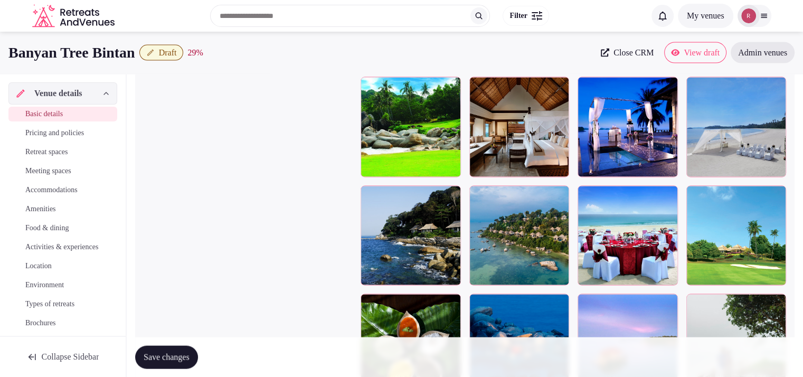
scroll to position [2090, 0]
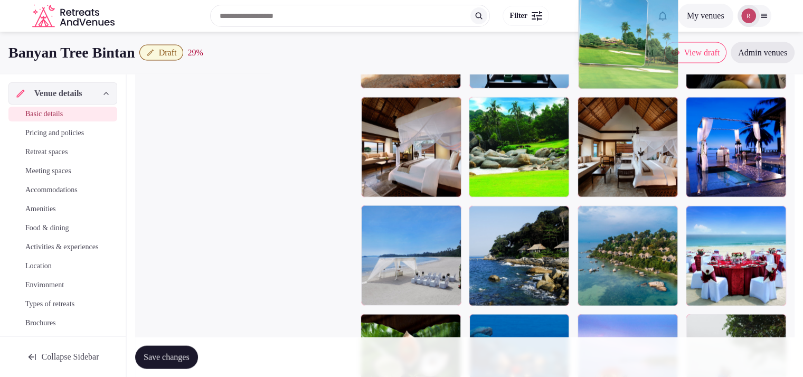
drag, startPoint x: 751, startPoint y: 294, endPoint x: 619, endPoint y: 137, distance: 205.0
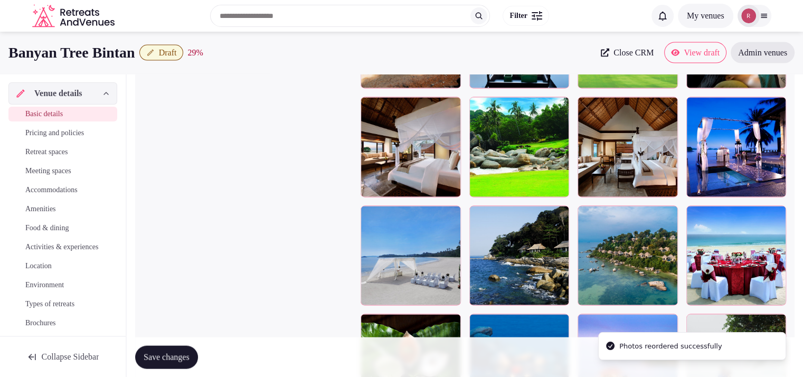
drag, startPoint x: 803, startPoint y: 279, endPoint x: 805, endPoint y: 274, distance: 5.7
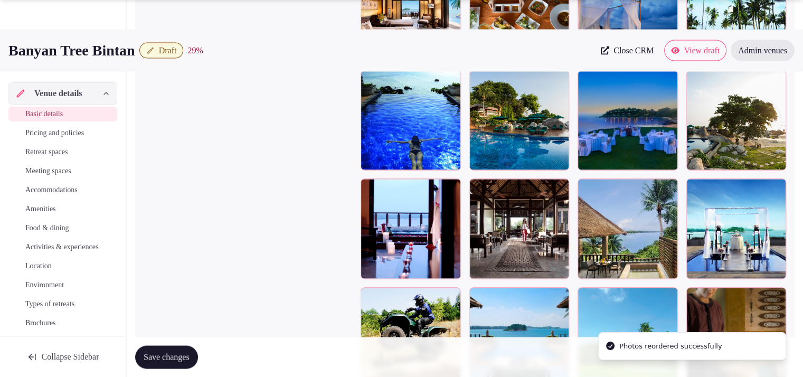
scroll to position [1881, 0]
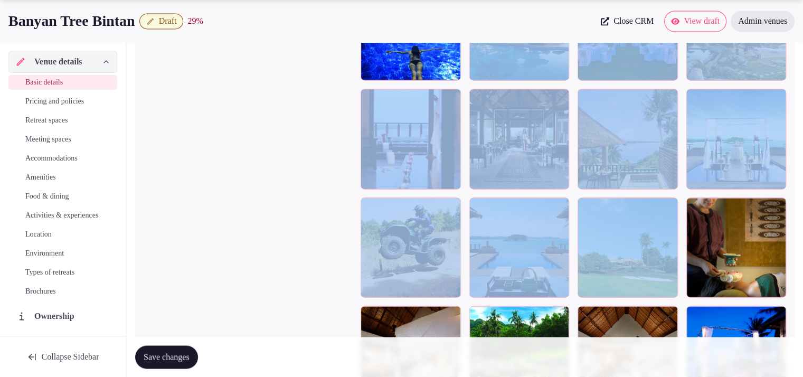
drag, startPoint x: 679, startPoint y: 257, endPoint x: 575, endPoint y: 99, distance: 189.2
click at [567, 89] on div at bounding box center [574, 139] width 426 height 1402
click at [701, 236] on div at bounding box center [736, 247] width 100 height 100
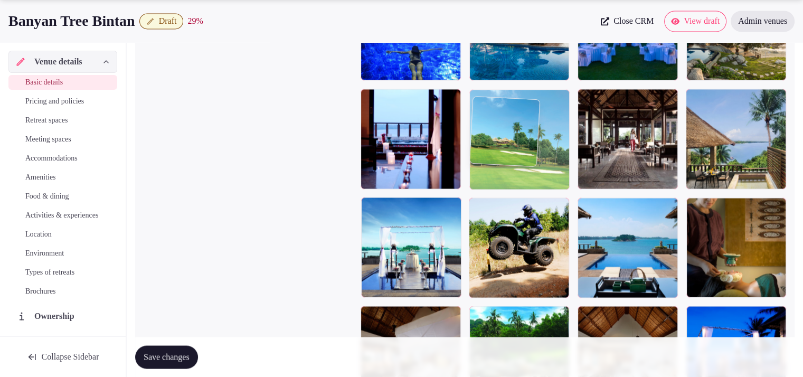
drag, startPoint x: 655, startPoint y: 244, endPoint x: 585, endPoint y: 125, distance: 138.2
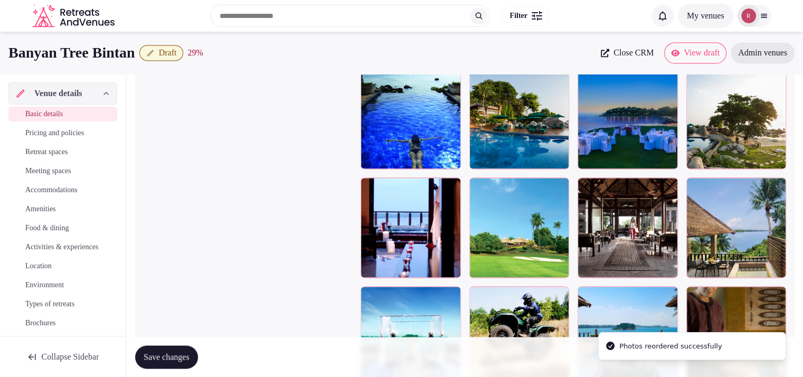
scroll to position [1749, 0]
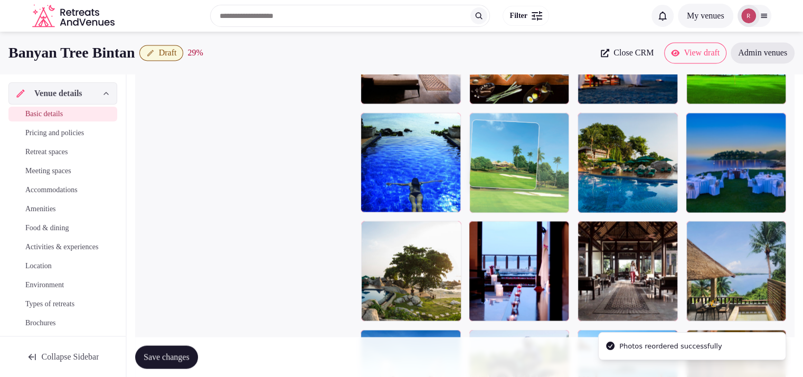
drag, startPoint x: 540, startPoint y: 279, endPoint x: 554, endPoint y: 219, distance: 61.9
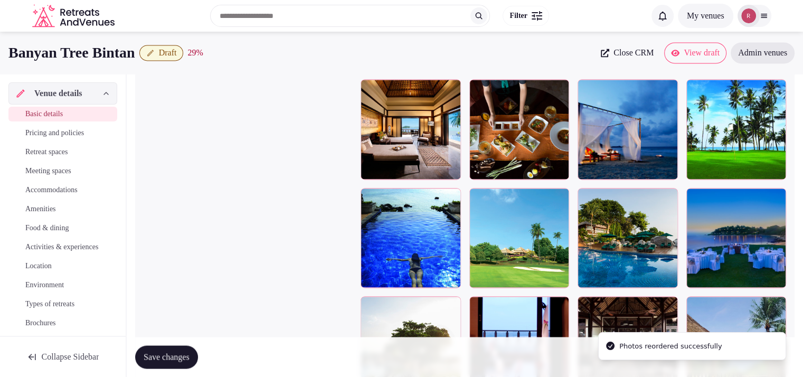
scroll to position [1637, 0]
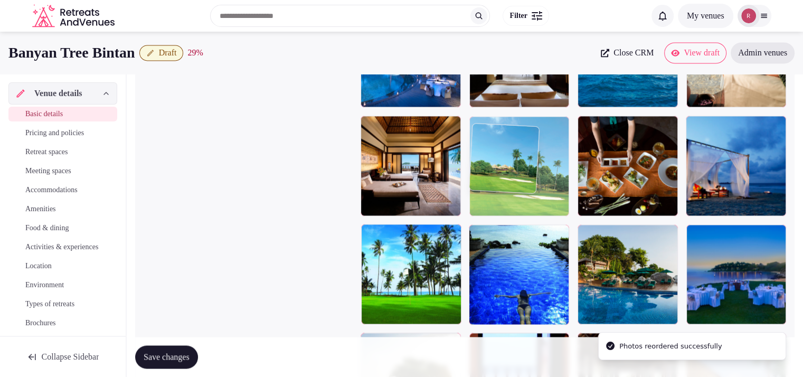
drag, startPoint x: 550, startPoint y: 286, endPoint x: 566, endPoint y: 220, distance: 67.4
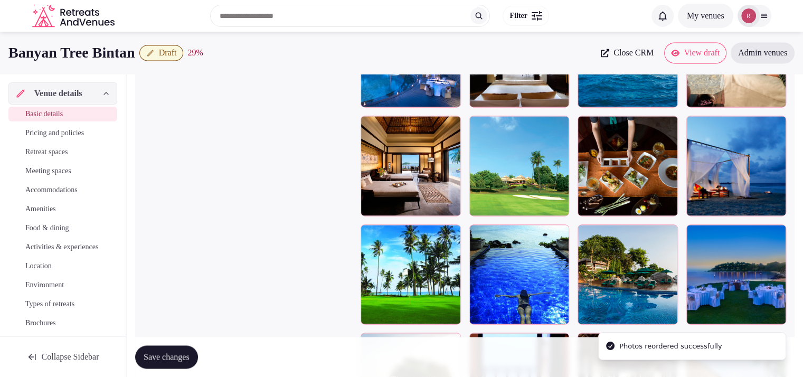
scroll to position [1483, 0]
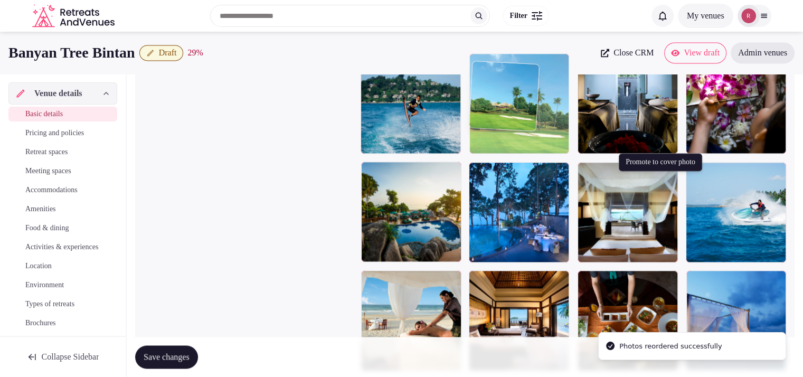
drag, startPoint x: 541, startPoint y: 294, endPoint x: 564, endPoint y: 141, distance: 154.4
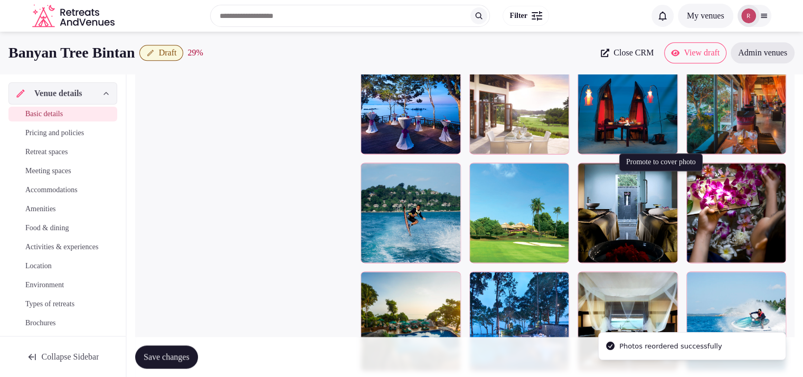
scroll to position [1343, 0]
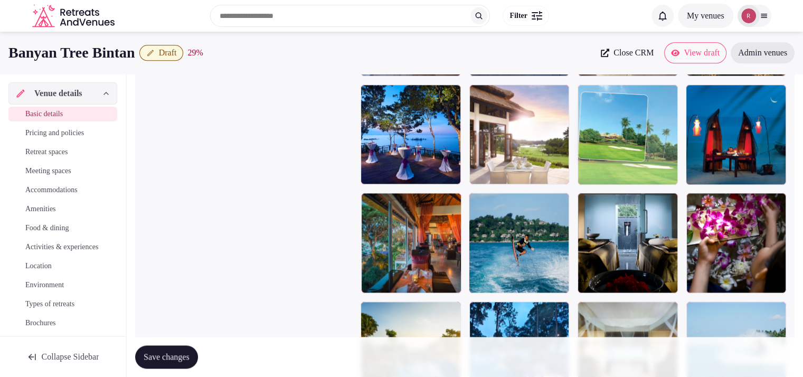
drag, startPoint x: 526, startPoint y: 225, endPoint x: 617, endPoint y: 166, distance: 108.7
click at [617, 166] on body "**********" at bounding box center [401, 57] width 803 height 2800
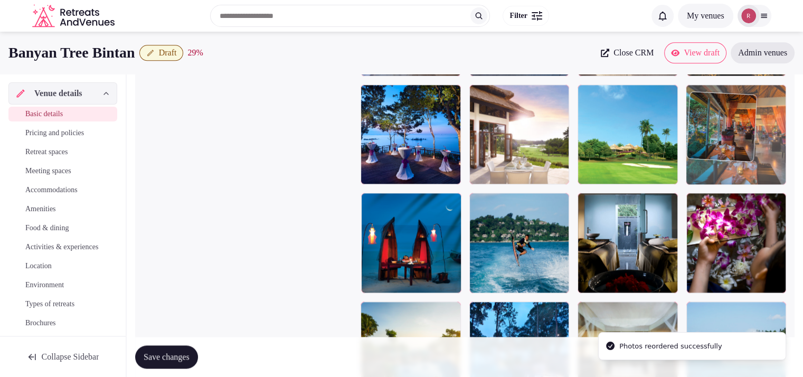
drag, startPoint x: 421, startPoint y: 247, endPoint x: 778, endPoint y: 178, distance: 363.9
click at [778, 178] on body "**********" at bounding box center [401, 57] width 803 height 2800
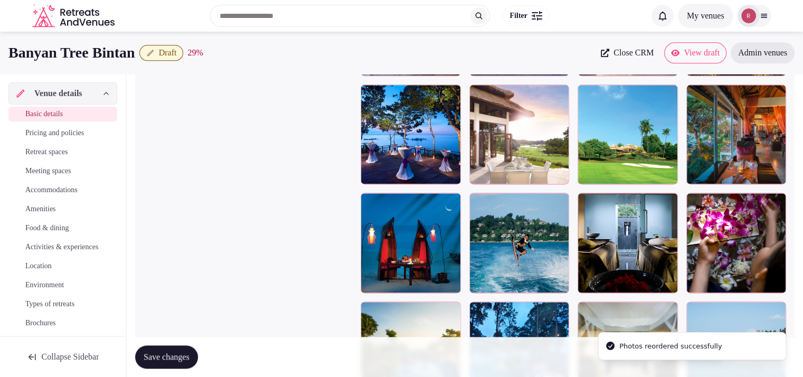
click at [182, 355] on span "Save changes" at bounding box center [167, 357] width 46 height 11
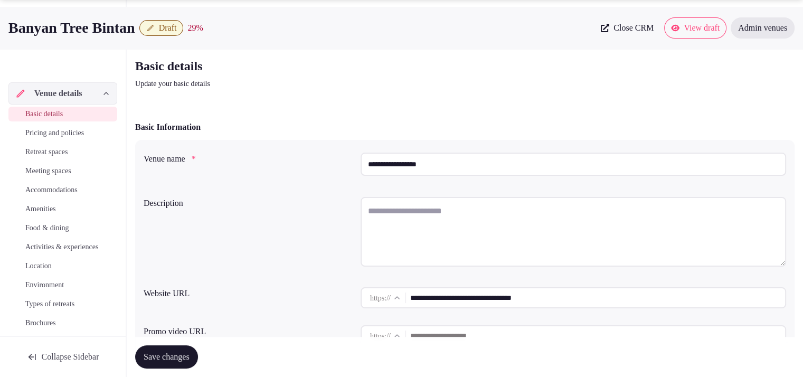
scroll to position [355, 0]
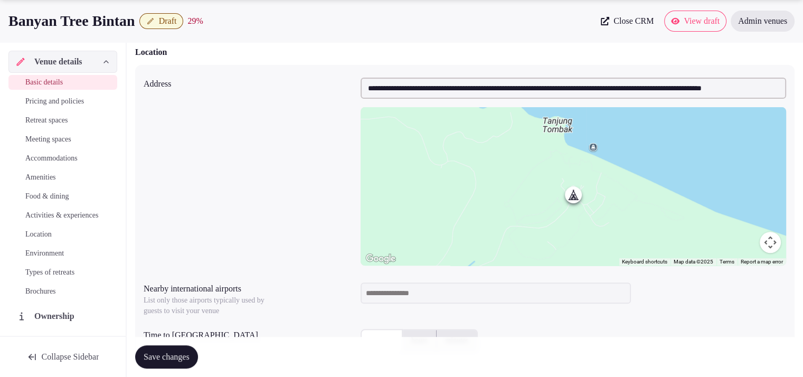
click at [615, 18] on span "Close CRM" at bounding box center [634, 21] width 40 height 11
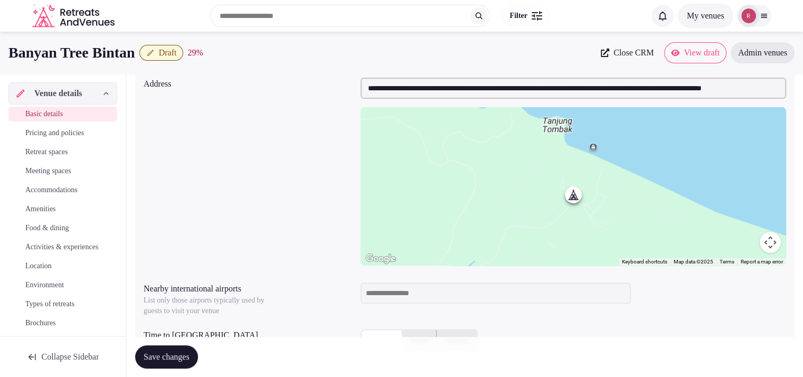
click at [390, 288] on input at bounding box center [496, 293] width 270 height 21
type input "***"
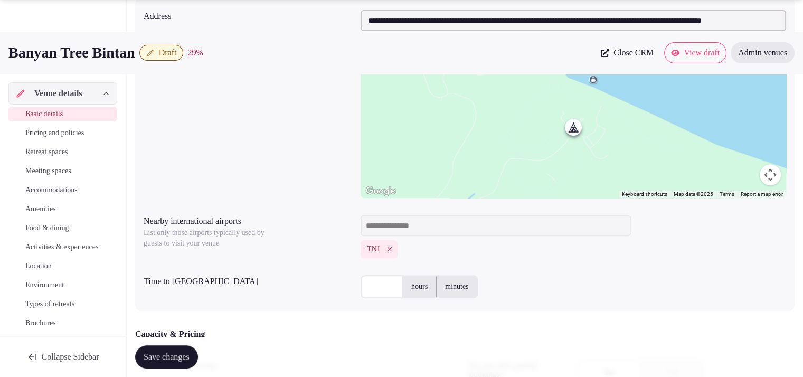
scroll to position [482, 0]
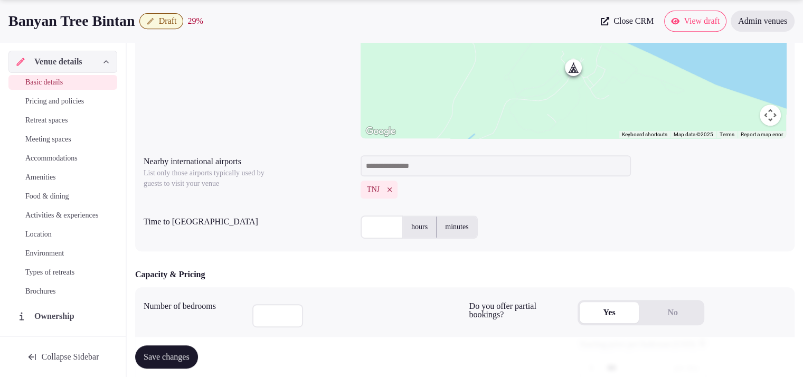
click at [382, 233] on input "text" at bounding box center [382, 226] width 42 height 23
type input "**"
click at [670, 233] on div "** hours minutes" at bounding box center [574, 226] width 426 height 23
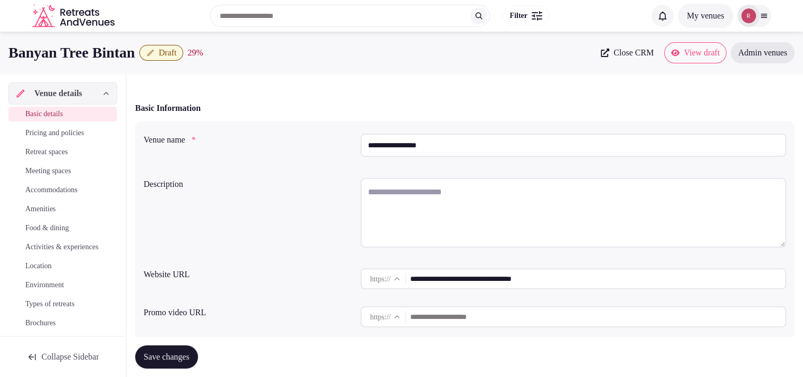
scroll to position [34, 0]
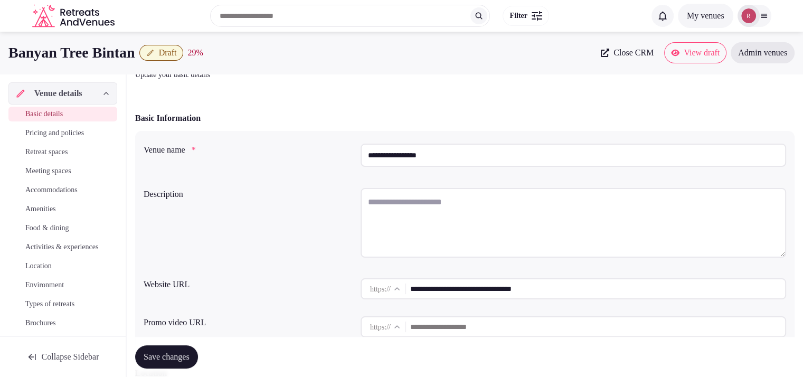
click at [530, 279] on input "**********" at bounding box center [597, 288] width 375 height 21
click at [397, 197] on textarea at bounding box center [574, 223] width 426 height 70
paste textarea "**********"
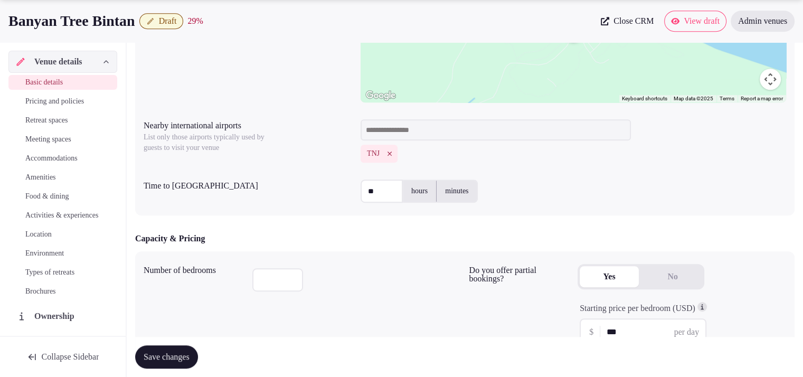
scroll to position [847, 0]
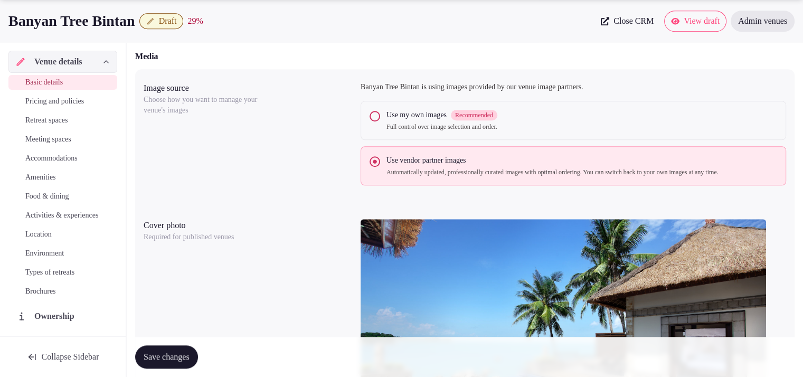
type textarea "**********"
click at [187, 355] on span "Save changes" at bounding box center [167, 357] width 46 height 11
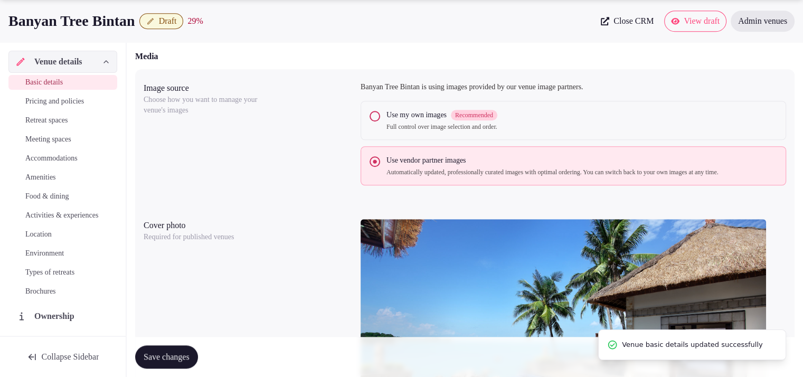
scroll to position [517, 0]
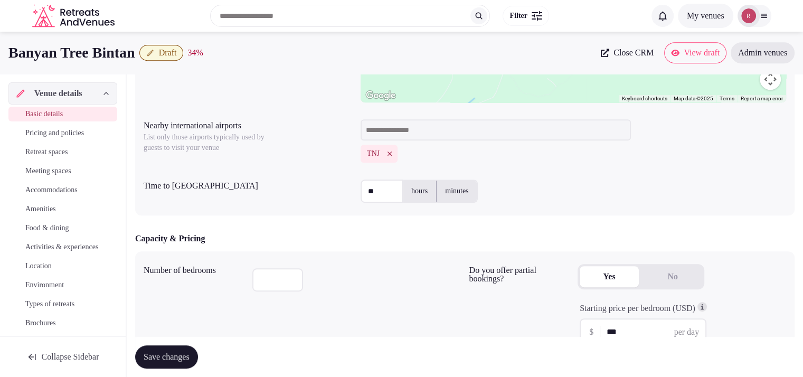
click at [315, 169] on div "**********" at bounding box center [465, 59] width 660 height 314
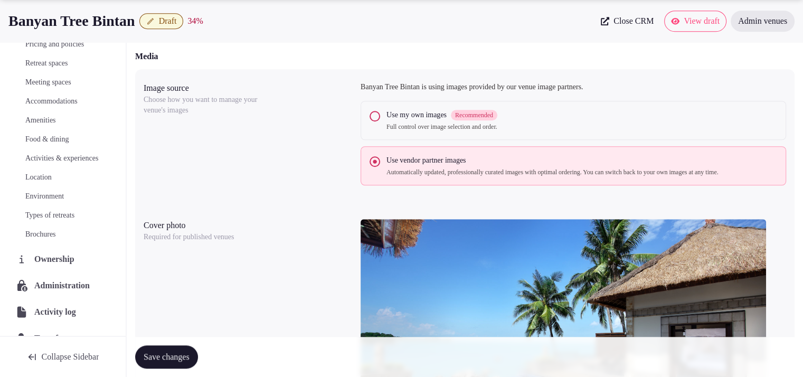
scroll to position [89, 0]
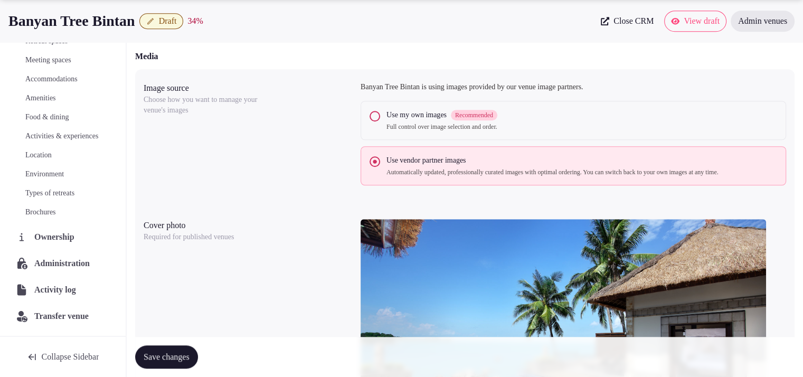
click at [67, 261] on span "Administration" at bounding box center [64, 263] width 60 height 13
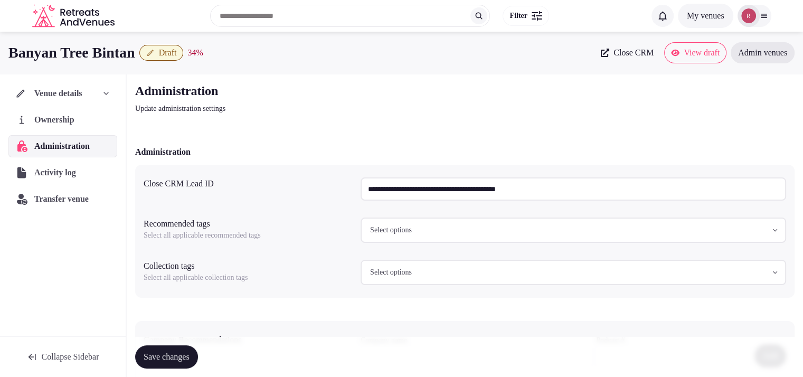
click at [373, 186] on input "**********" at bounding box center [574, 188] width 426 height 23
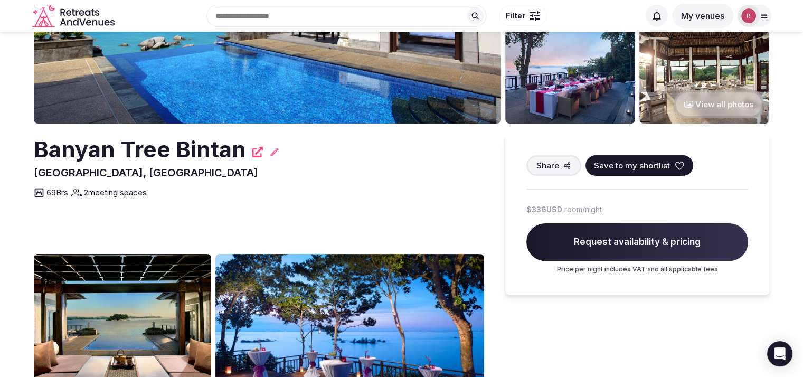
scroll to position [162, 0]
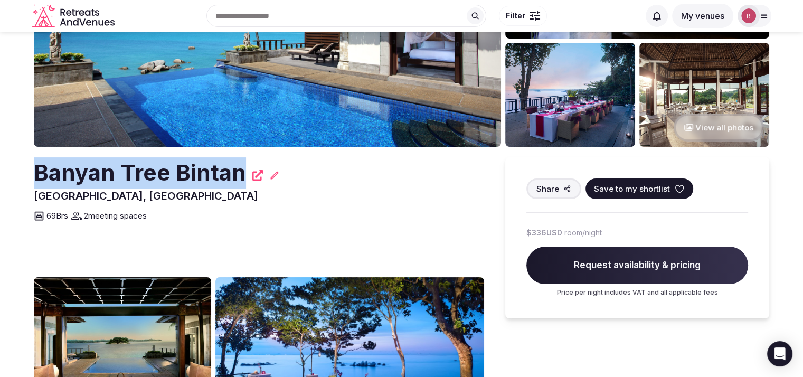
drag, startPoint x: 243, startPoint y: 166, endPoint x: 31, endPoint y: 176, distance: 212.5
click at [31, 176] on section "View all photos [GEOGRAPHIC_DATA], [GEOGRAPHIC_DATA] Share Save to my shortlist…" at bounding box center [401, 297] width 803 height 855
copy h2 "Banyan Tree Bintan"
